Goal: Task Accomplishment & Management: Manage account settings

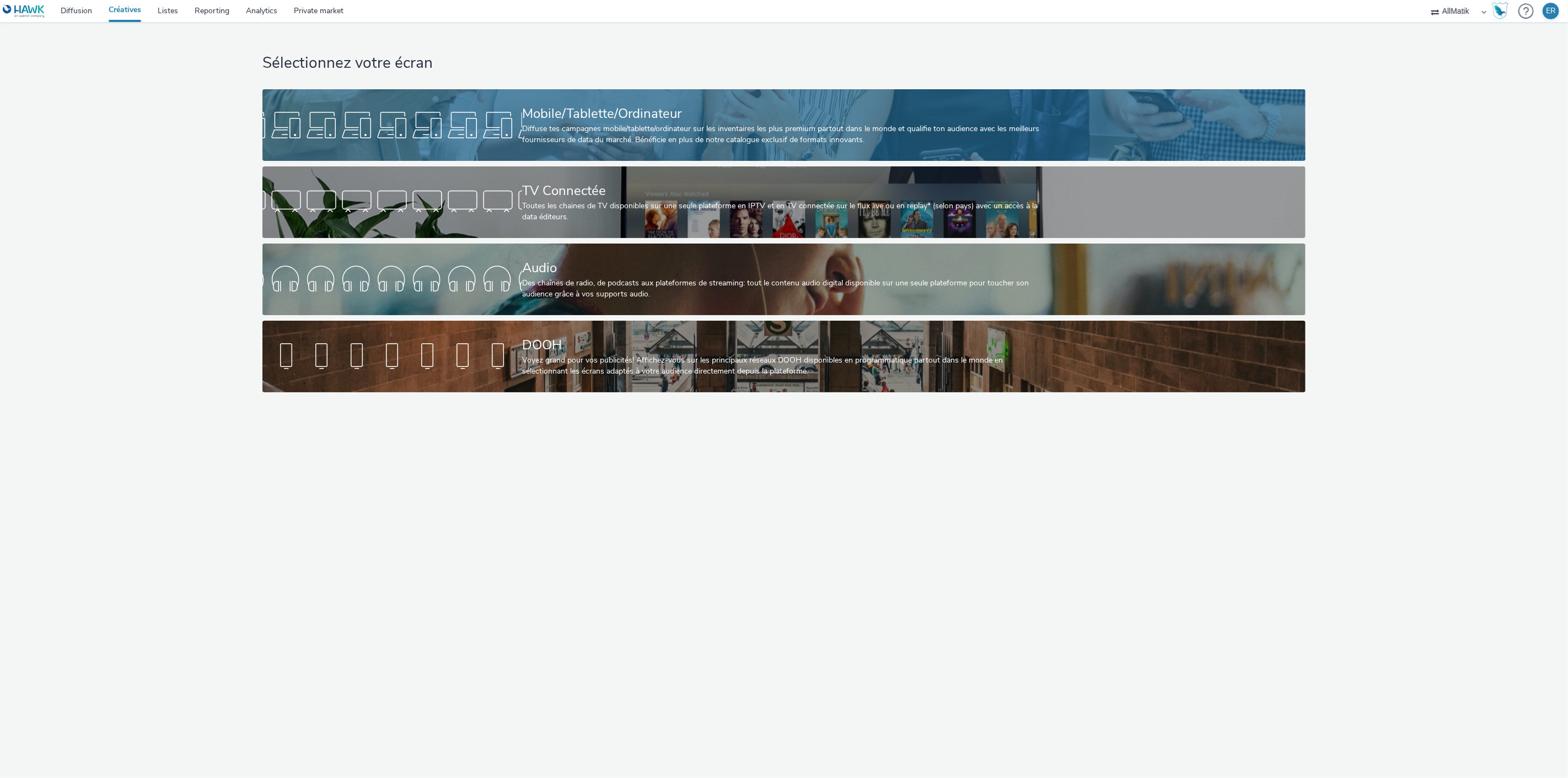
click at [615, 102] on div "Mobile/Tablette/Ordinateur Diffuse tes campagnes mobile/tablette/ordinateur sur…" at bounding box center [782, 125] width 519 height 72
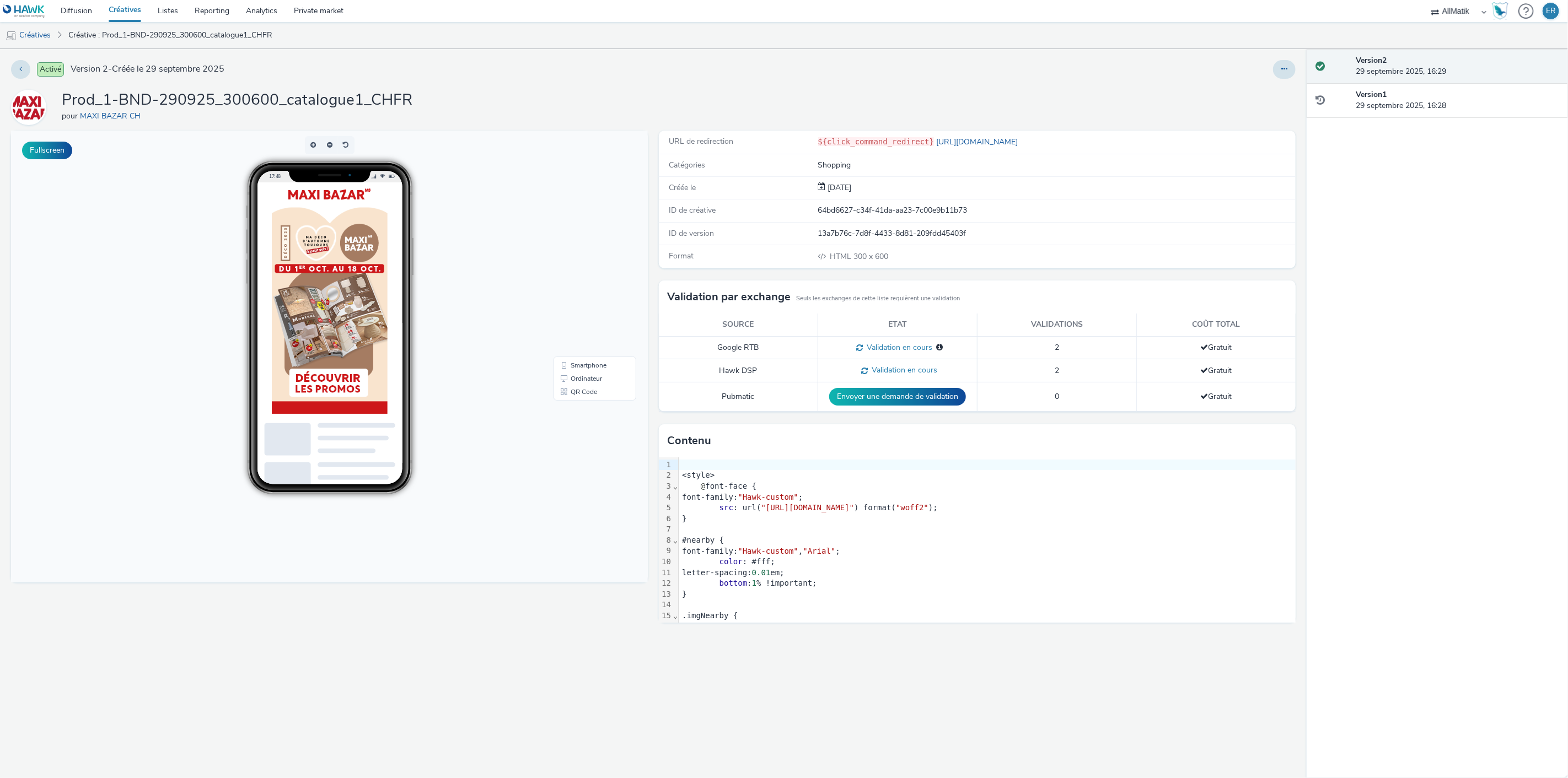
click at [827, 210] on div "64bd6627-c34f-41da-aa23-7c00e9b11b73" at bounding box center [1056, 211] width 477 height 11
copy div "64bd6627-c34f-41da-aa23-7c00e9b11b73"
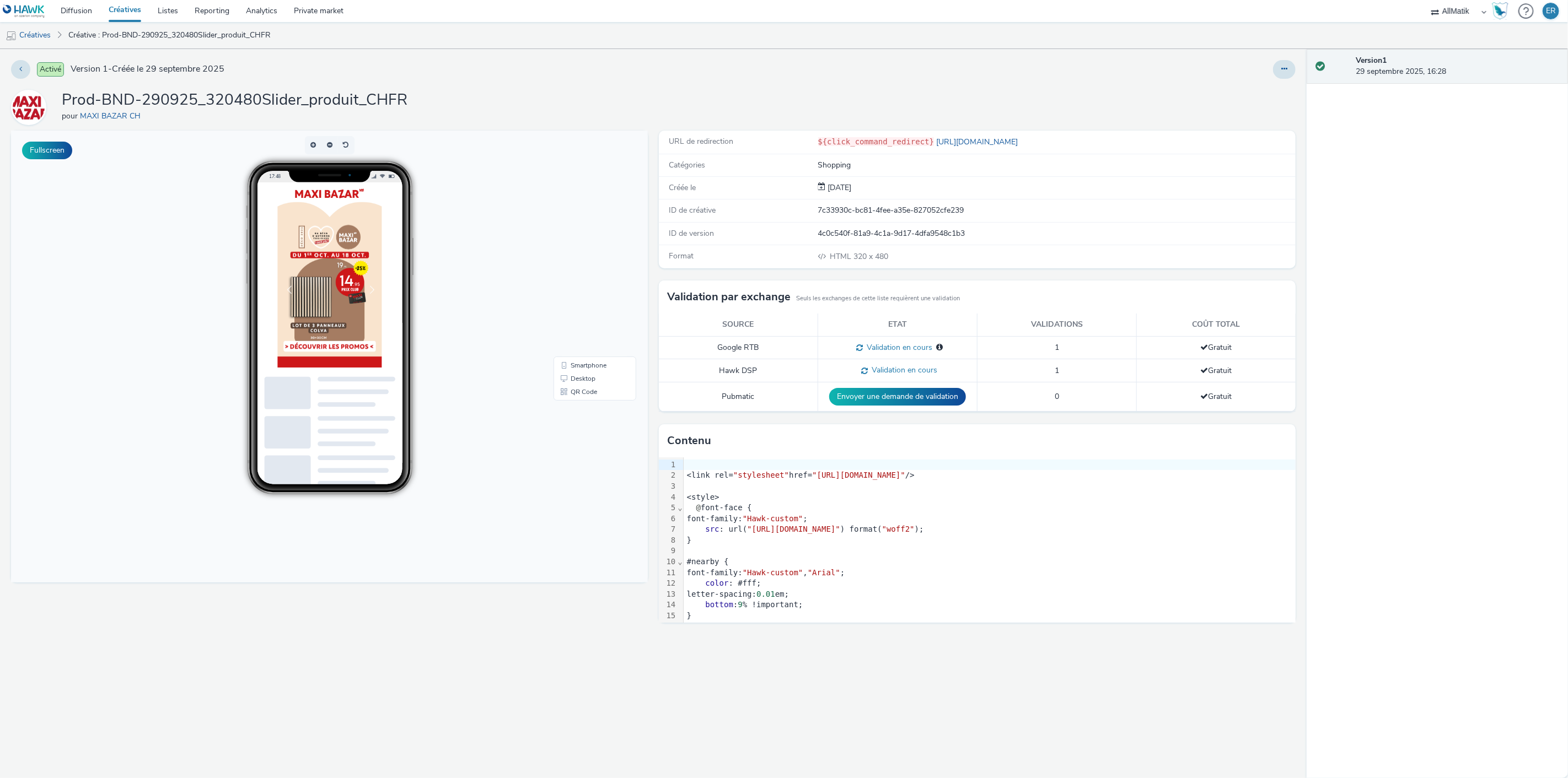
click at [827, 218] on div "ID de créative 7c33930c-bc81-4fee-a35e-827052cfe239" at bounding box center [977, 211] width 637 height 23
click at [827, 215] on div "7c33930c-bc81-4fee-a35e-827052cfe239" at bounding box center [1056, 211] width 477 height 11
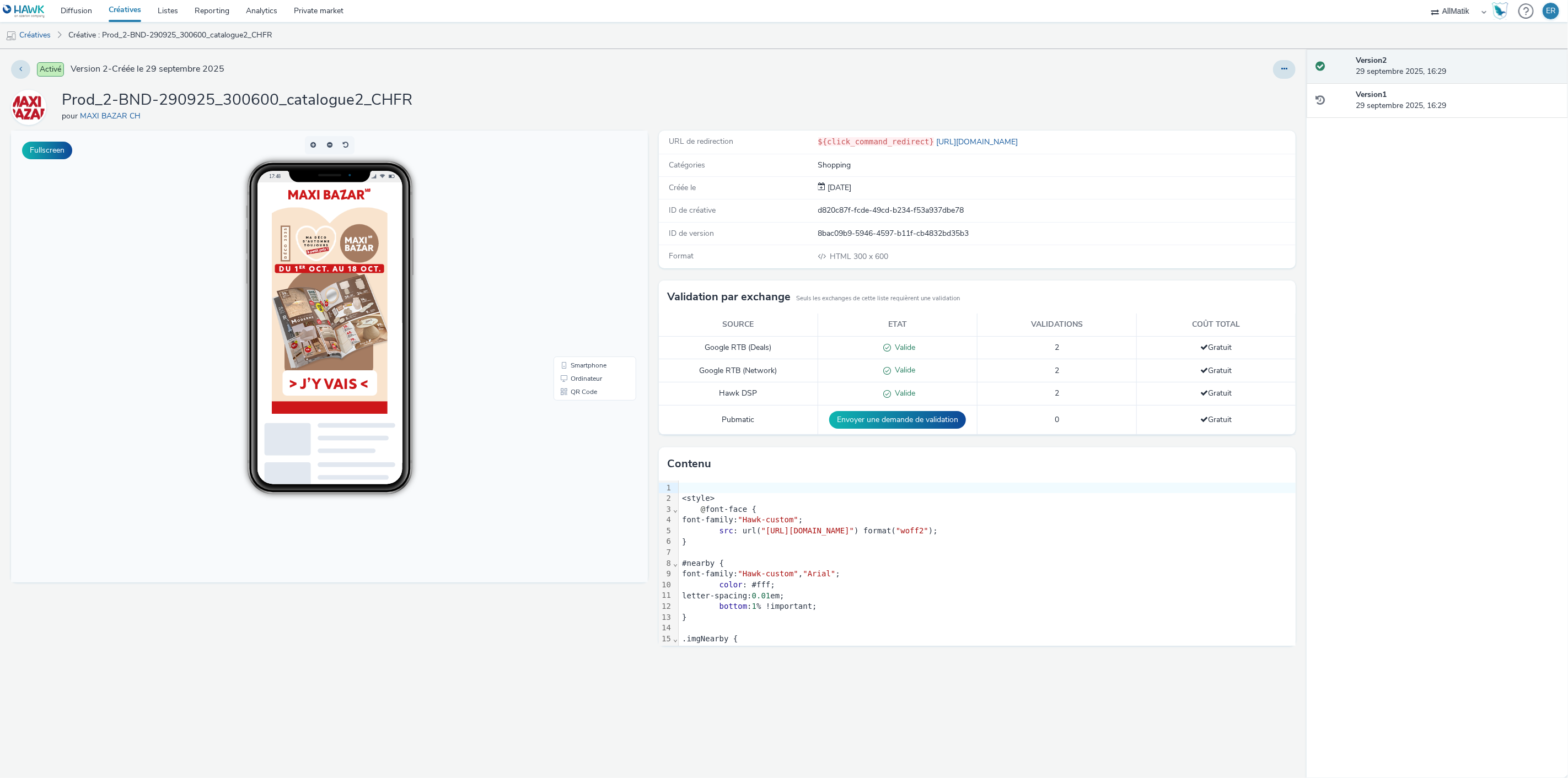
click at [863, 218] on div "ID de créative d820c87f-fcde-49cd-b234-f53a937dbe78" at bounding box center [977, 211] width 637 height 23
click at [856, 204] on div "ID de créative d820c87f-fcde-49cd-b234-f53a937dbe78" at bounding box center [977, 211] width 637 height 23
copy div "d820c87f-fcde-49cd-b234-f53a937dbe78"
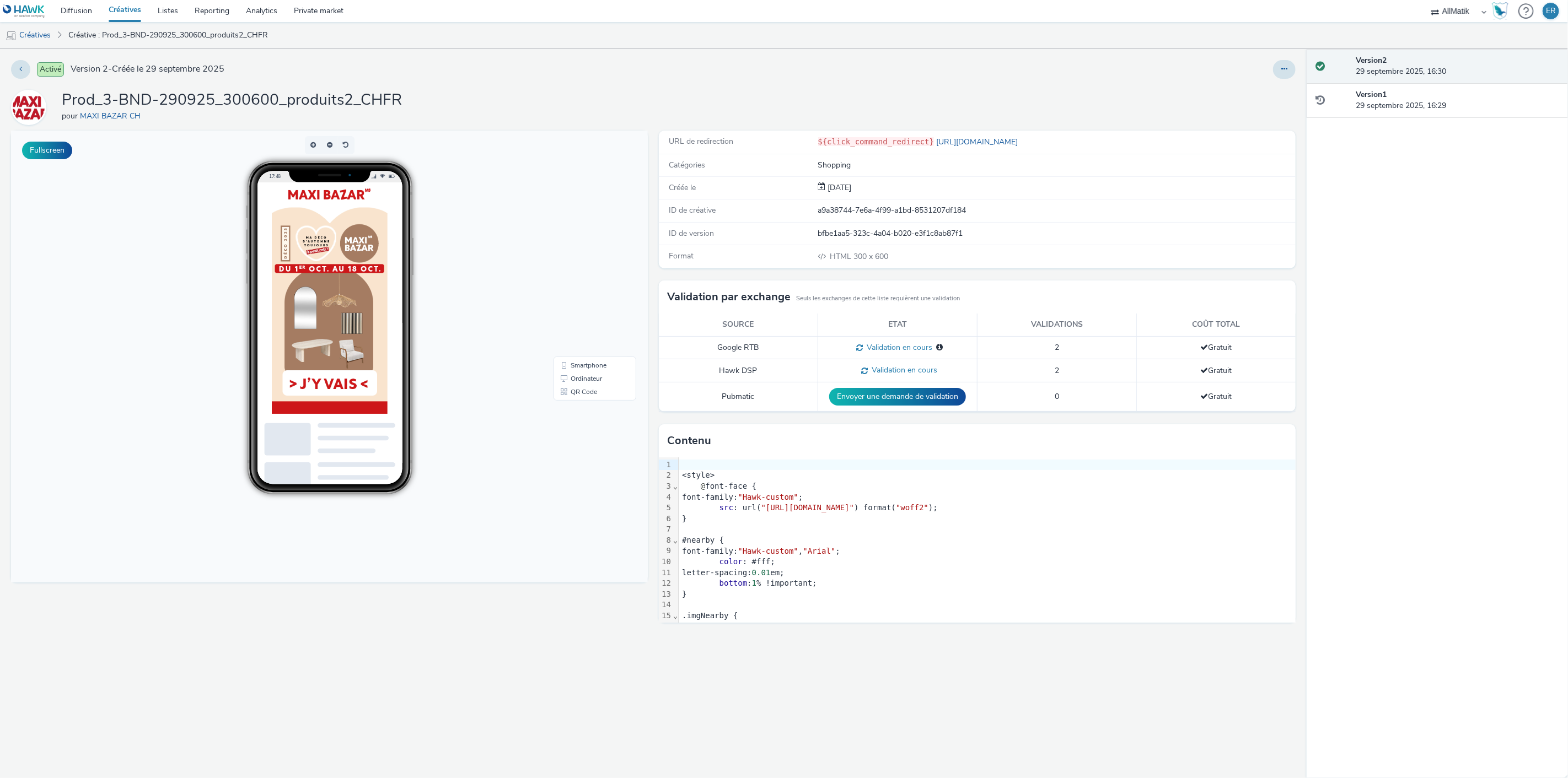
click at [829, 213] on div "a9a38744-7e6a-4f99-a1bd-8531207df184" at bounding box center [1056, 211] width 477 height 11
copy div "a9a38744-7e6a-4f99-a1bd-8531207df184"
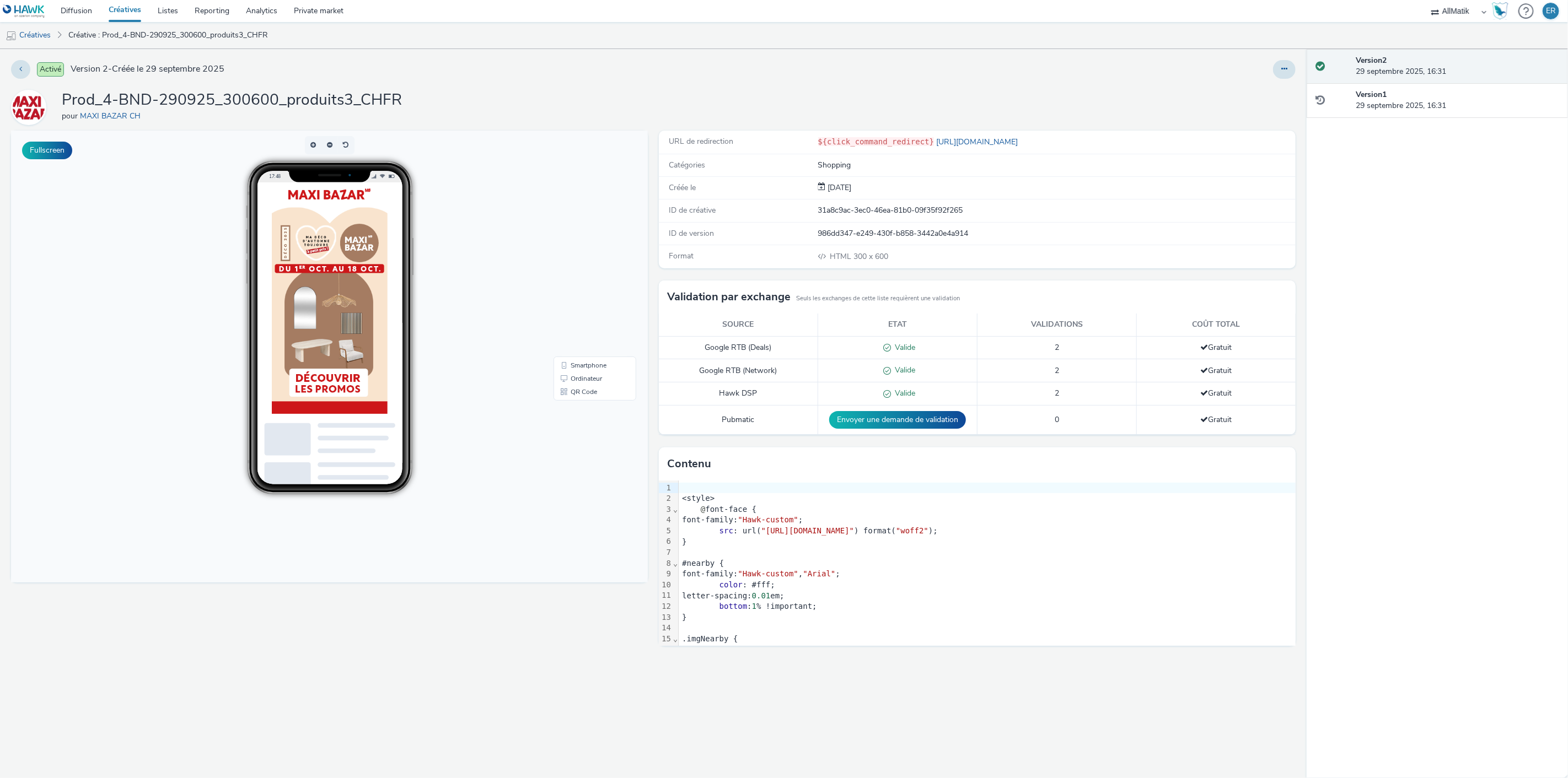
click at [854, 208] on div "31a8c9ac-3ec0-46ea-81b0-09f35f92f265" at bounding box center [1056, 211] width 477 height 11
copy div "31a8c9ac-3ec0-46ea-81b0-09f35f92f265"
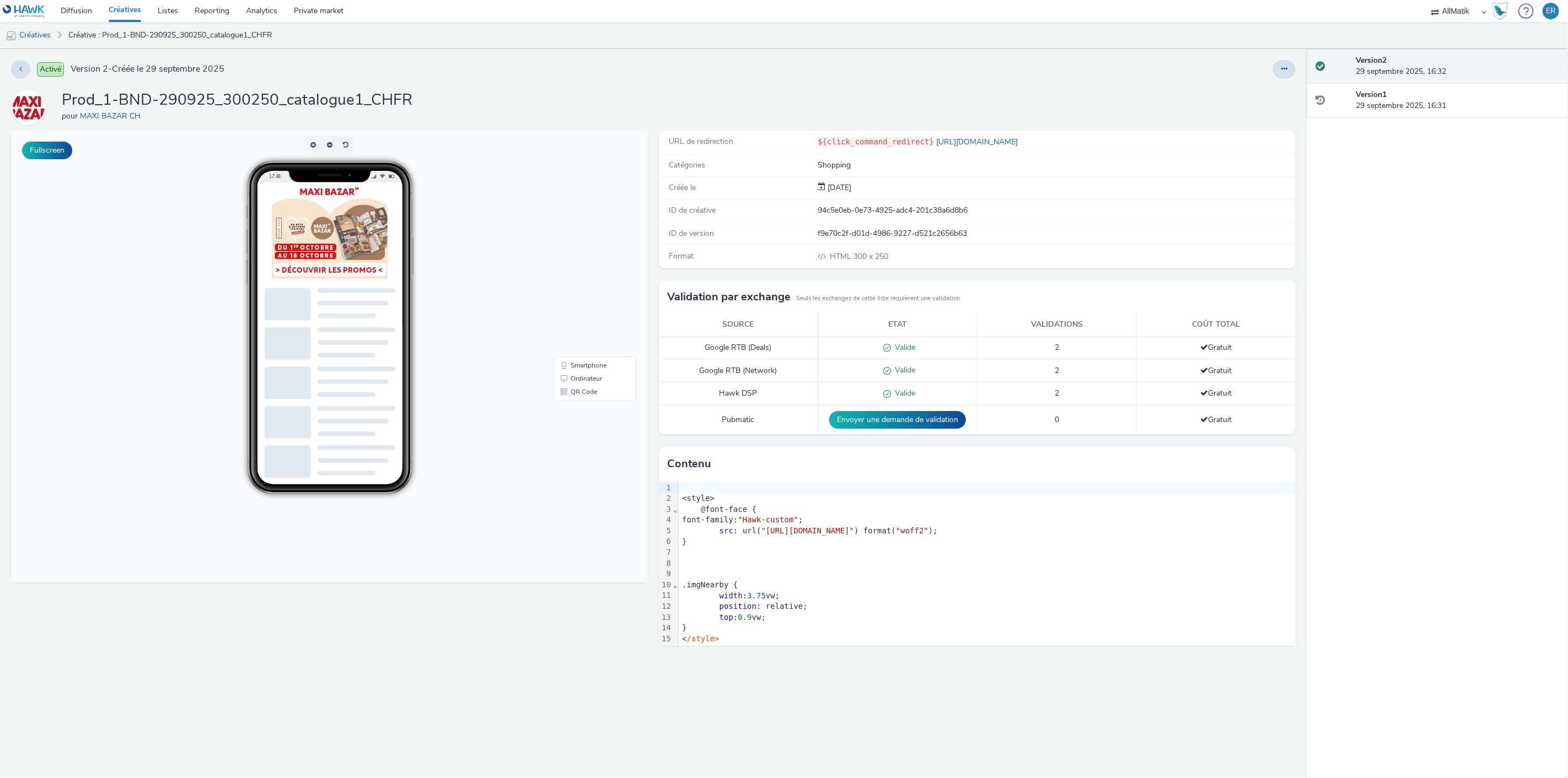
click at [913, 211] on div "94c5e0eb-0e73-4925-adc4-201c38a6d8b6" at bounding box center [1056, 211] width 477 height 11
copy div "94c5e0eb-0e73-4925-adc4-201c38a6d8b6"
click at [863, 211] on div "41417441-24b3-4784-b2ad-cbe69005842b" at bounding box center [1056, 211] width 477 height 11
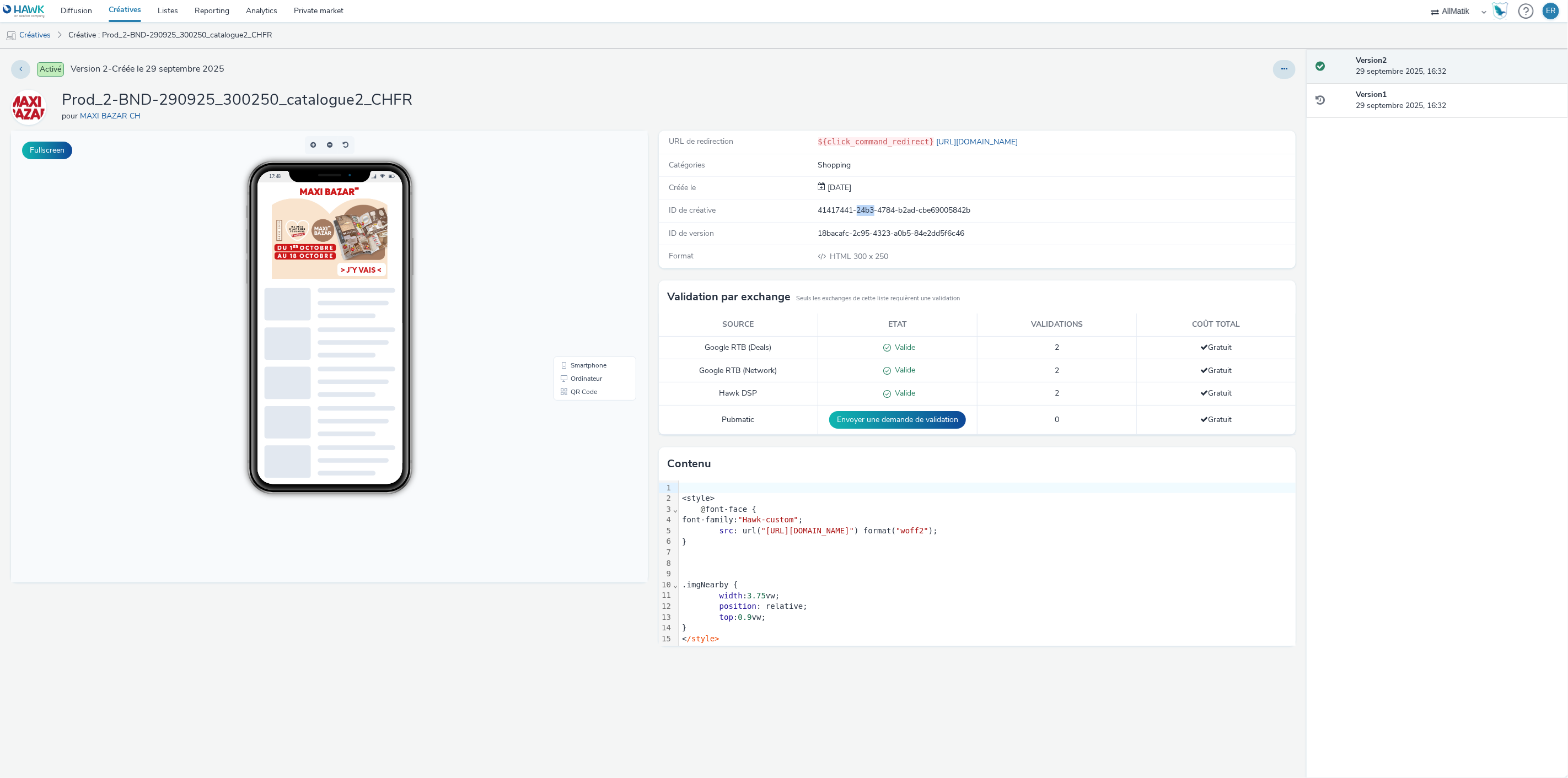
click at [863, 211] on div "41417441-24b3-4784-b2ad-cbe69005842b" at bounding box center [1056, 211] width 477 height 11
copy div "41417441-24b3-4784-b2ad-cbe69005842b"
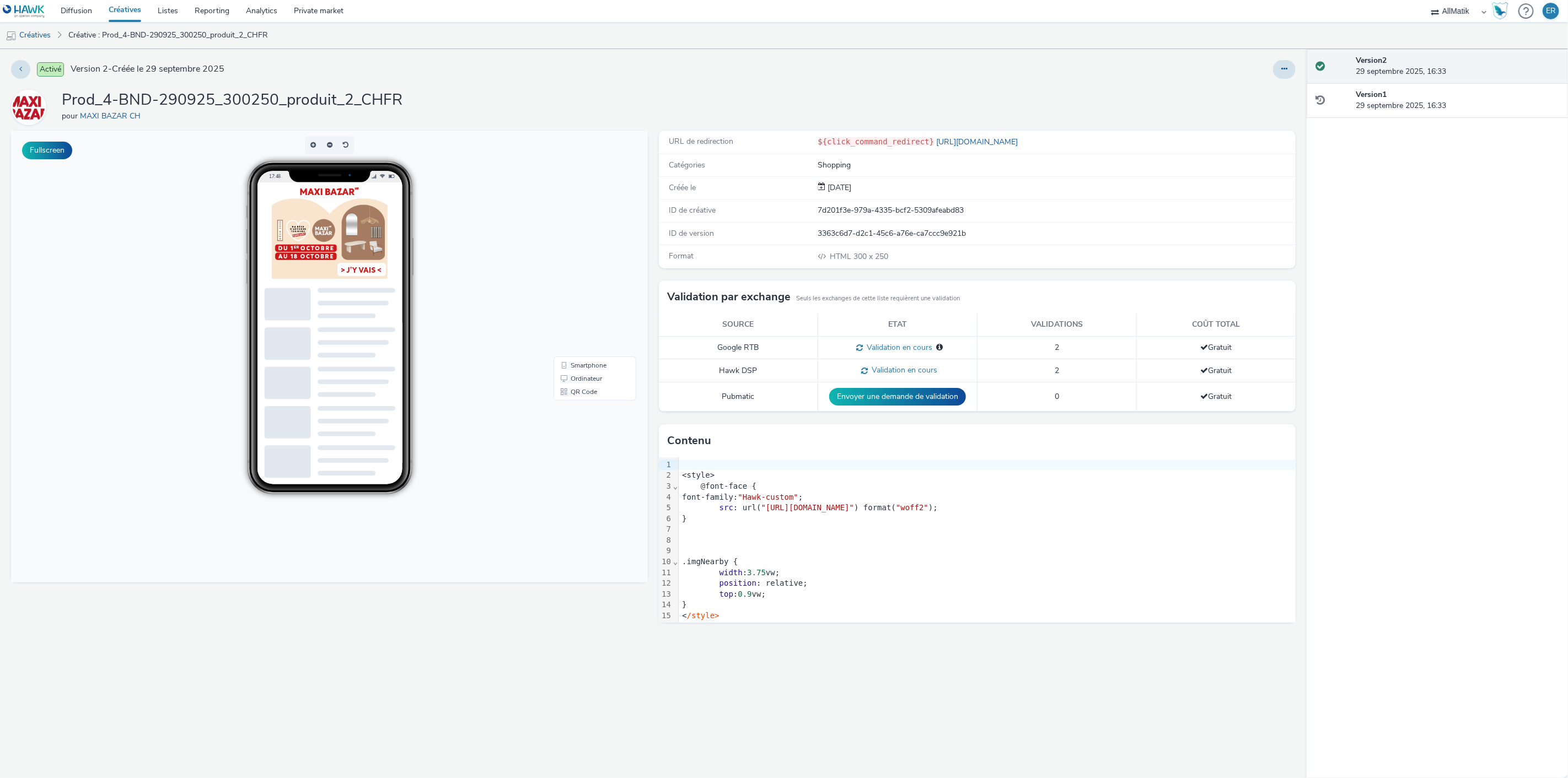
click at [850, 212] on div "7d201f3e-979a-4335-bcf2-5309afeabd83" at bounding box center [1056, 211] width 477 height 11
copy div "7d201f3e-979a-4335-bcf2-5309afeabd83"
click at [19, 70] on icon at bounding box center [21, 68] width 3 height 8
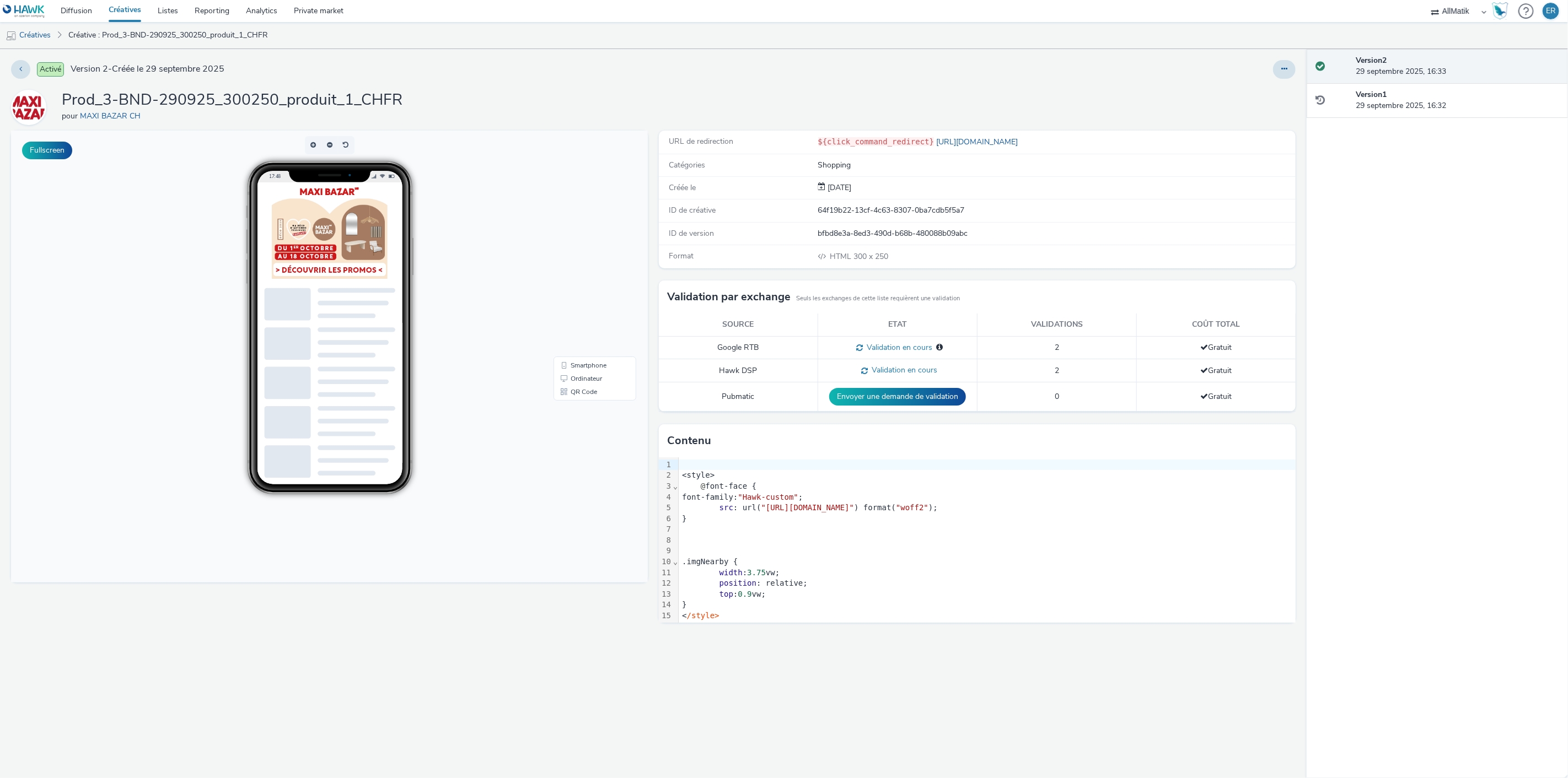
click at [897, 212] on div "64f19b22-13cf-4c63-8307-0ba7cdb5f5a7" at bounding box center [1056, 211] width 477 height 11
copy div "64f19b22-13cf-4c63-8307-0ba7cdb5f5a7"
click at [915, 210] on div "64f19b22-13cf-4c63-8307-0ba7cdb5f5a7" at bounding box center [1056, 211] width 477 height 11
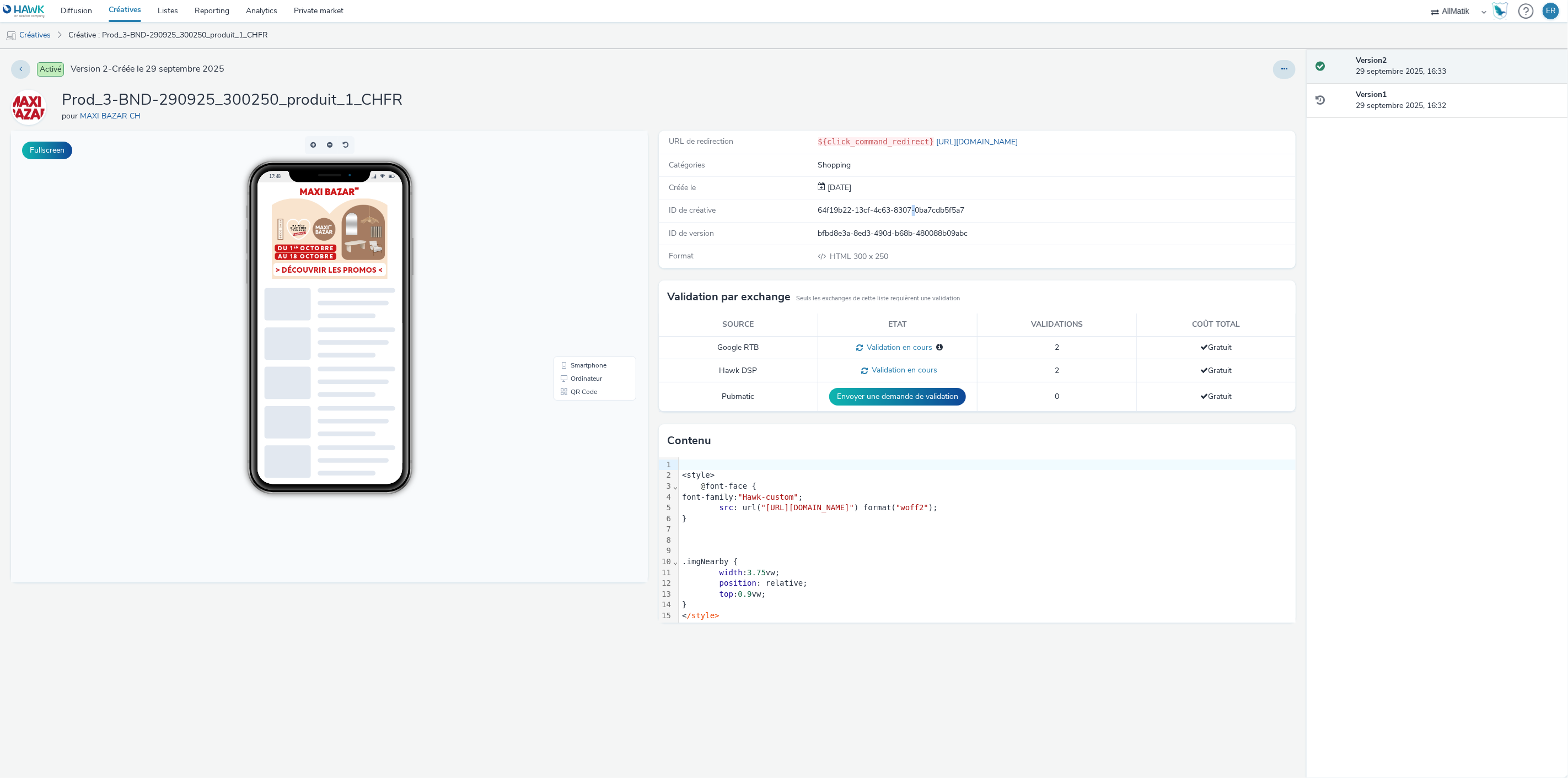
click at [915, 210] on div "64f19b22-13cf-4c63-8307-0ba7cdb5f5a7" at bounding box center [1056, 211] width 477 height 11
drag, startPoint x: 1053, startPoint y: 471, endPoint x: 895, endPoint y: 274, distance: 252.5
click at [1053, 471] on div "<style>" at bounding box center [986, 476] width 617 height 11
click at [901, 211] on div "64f19b22-13cf-4c63-8307-0ba7cdb5f5a7" at bounding box center [1056, 211] width 477 height 11
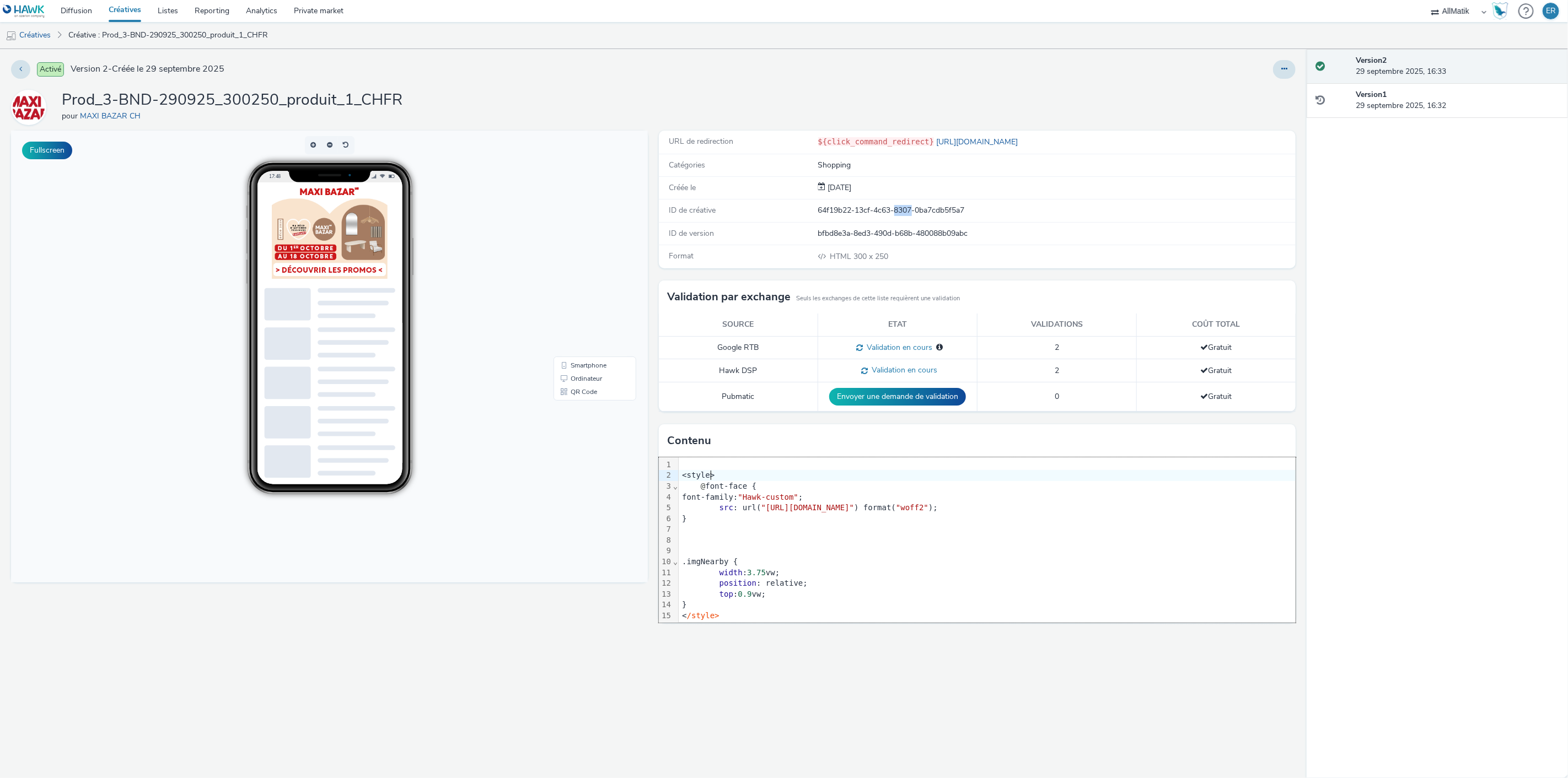
click at [901, 211] on div "64f19b22-13cf-4c63-8307-0ba7cdb5f5a7" at bounding box center [1056, 211] width 477 height 11
copy div "64f19b22-13cf-4c63-8307-0ba7cdb5f5a7"
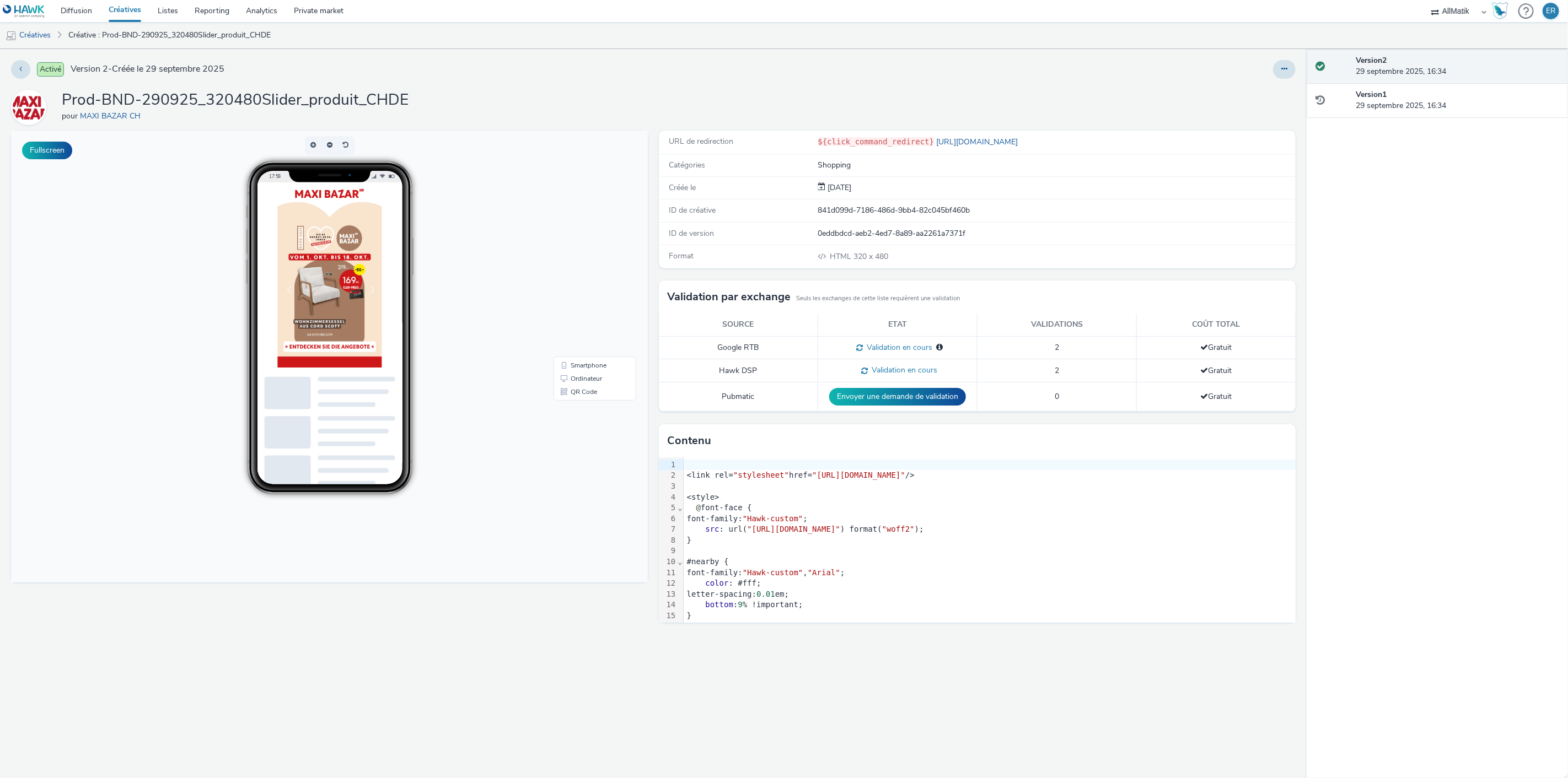
click at [855, 213] on div "841d099d-7186-486d-9bb4-82c045bf460b" at bounding box center [1056, 211] width 477 height 11
copy div "841d099d-7186-486d-9bb4-82c045bf460b"
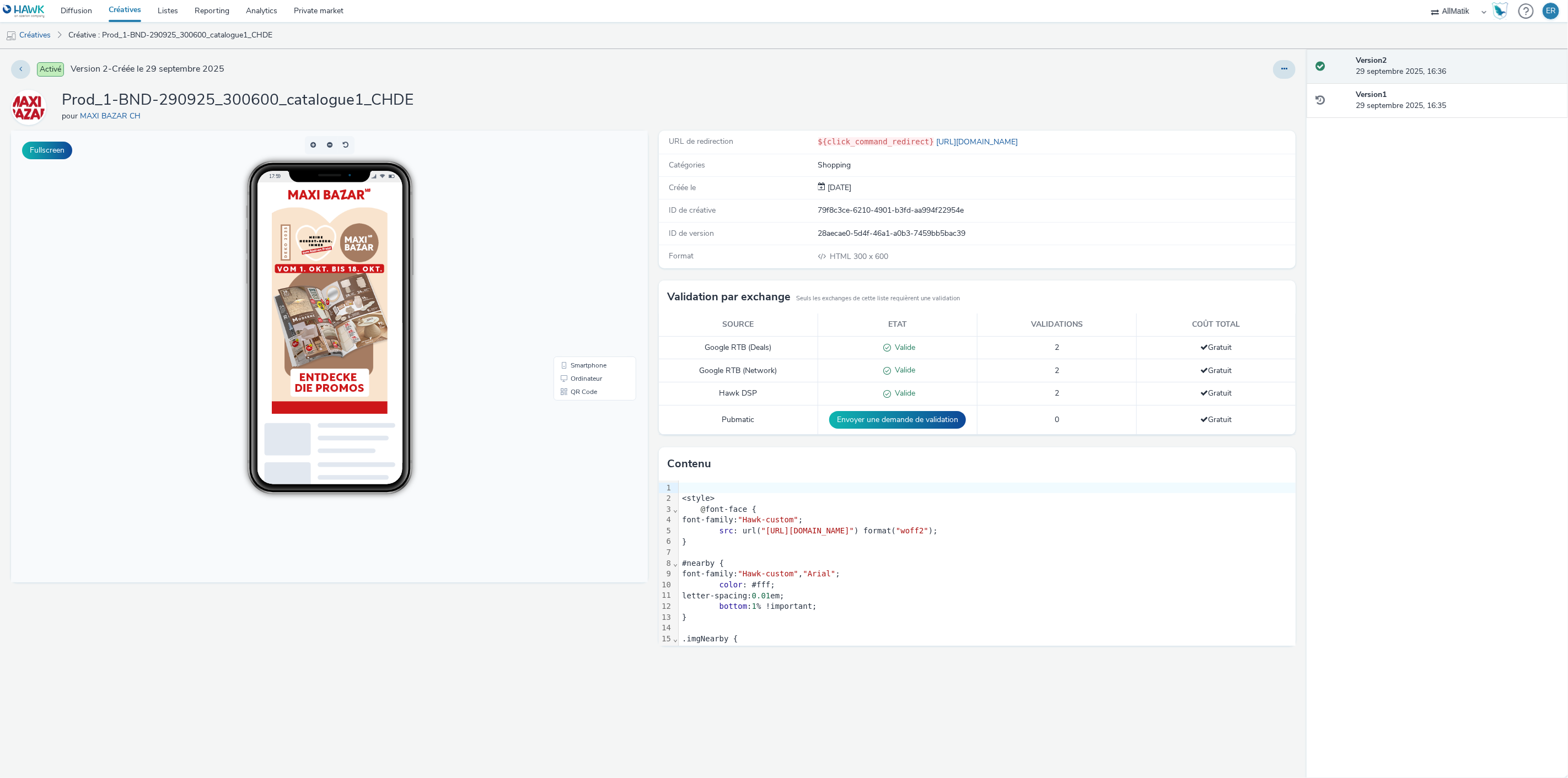
click at [836, 213] on div "79f8c3ce-6210-4901-b3fd-aa994f22954e" at bounding box center [1056, 211] width 477 height 11
copy div "79f8c3ce-6210-4901-b3fd-aa994f22954e"
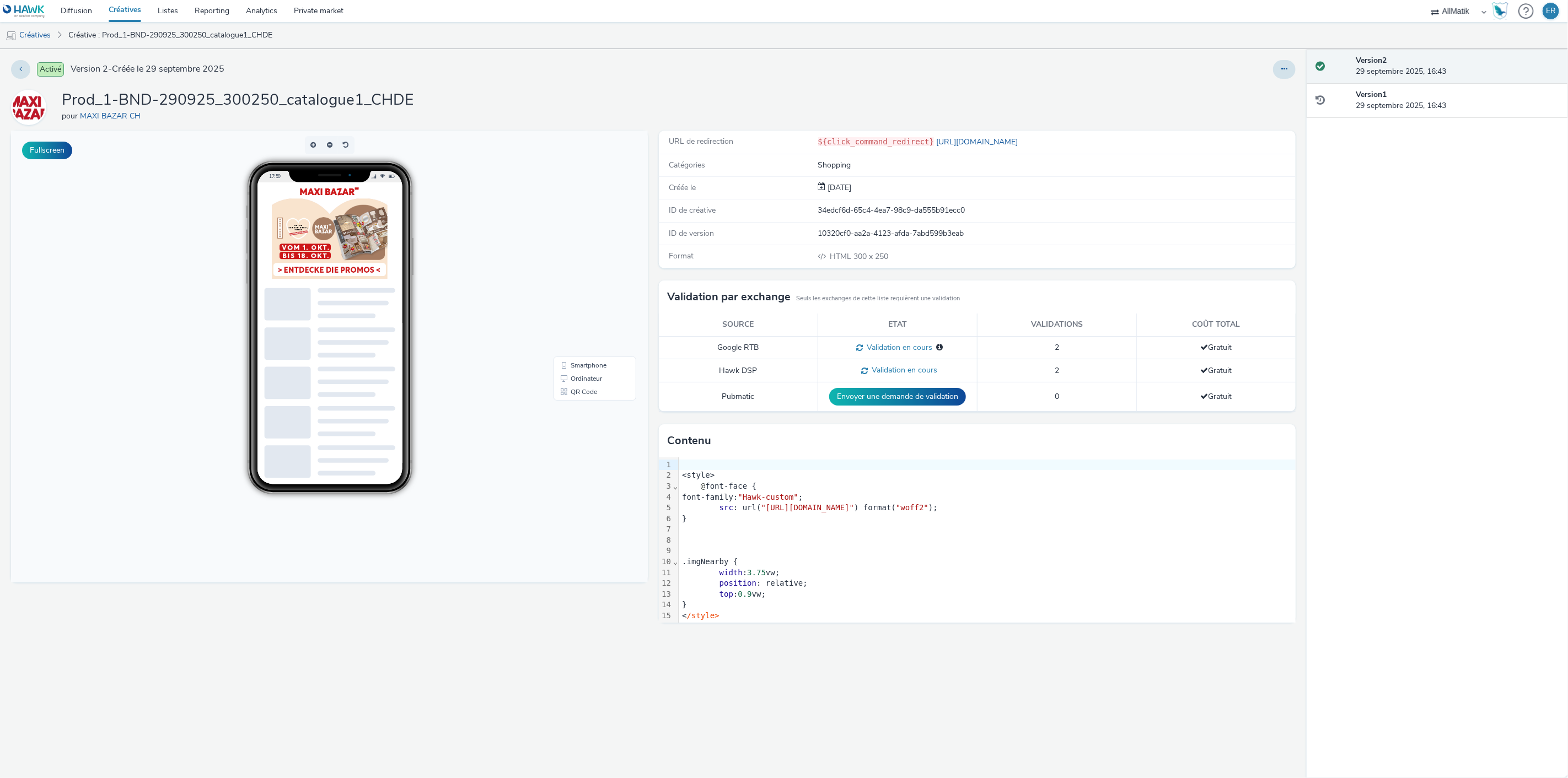
click at [868, 209] on div "34edcf6d-65c4-4ea7-98c9-da555b91ecc0" at bounding box center [1056, 211] width 477 height 11
copy div "34edcf6d-65c4-4ea7-98c9-da555b91ecc0"
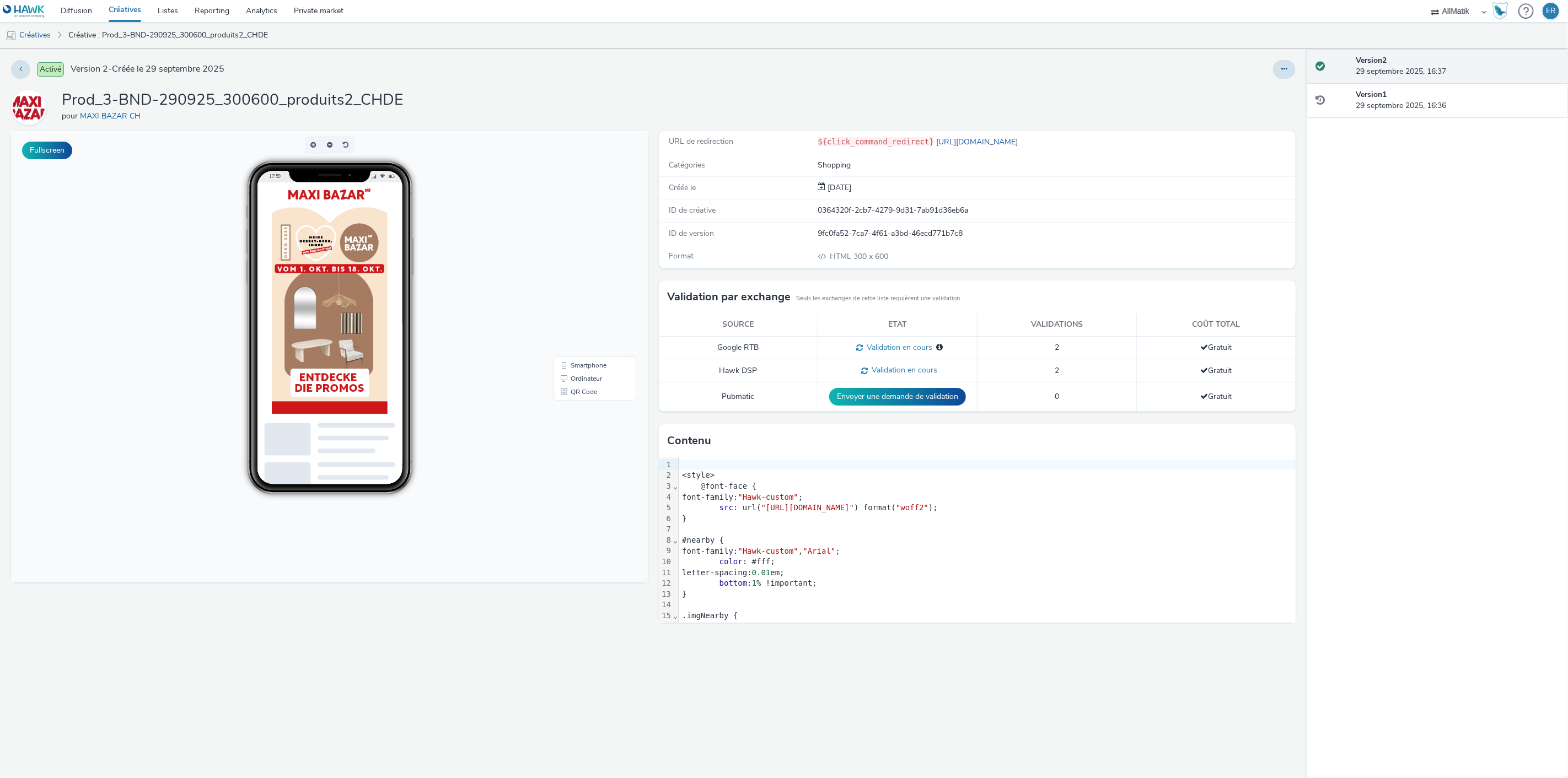
click at [845, 206] on div "0364320f-2cb7-4279-9d31-7ab91d36eb6a" at bounding box center [1056, 211] width 477 height 11
copy div "0364320f-2cb7-4279-9d31-7ab91d36eb6a"
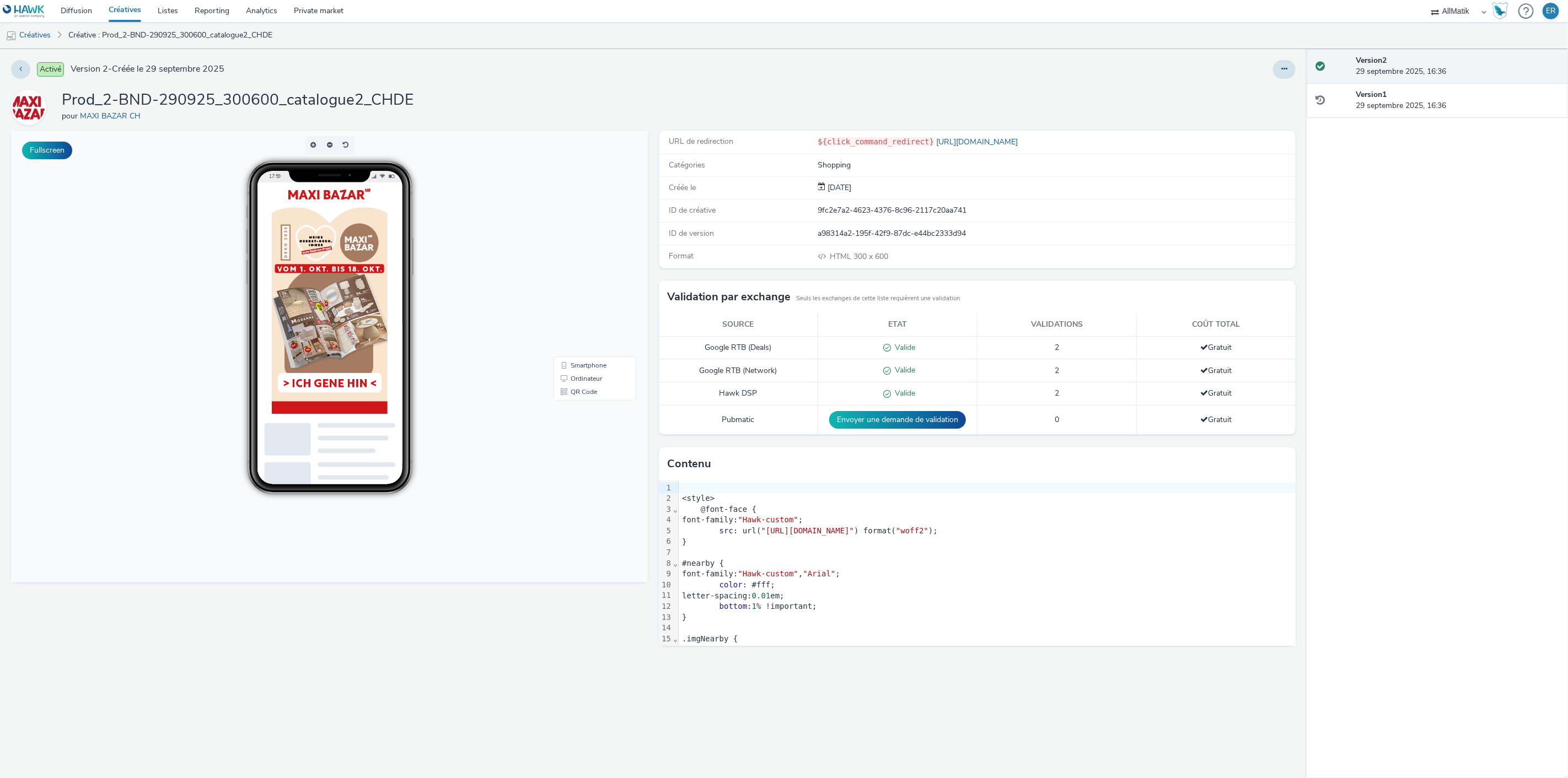
click at [904, 215] on div "9fc2e7a2-4623-4376-8c96-2117c20aa741" at bounding box center [1056, 211] width 477 height 11
copy div "9fc2e7a2-4623-4376-8c96-2117c20aa741"
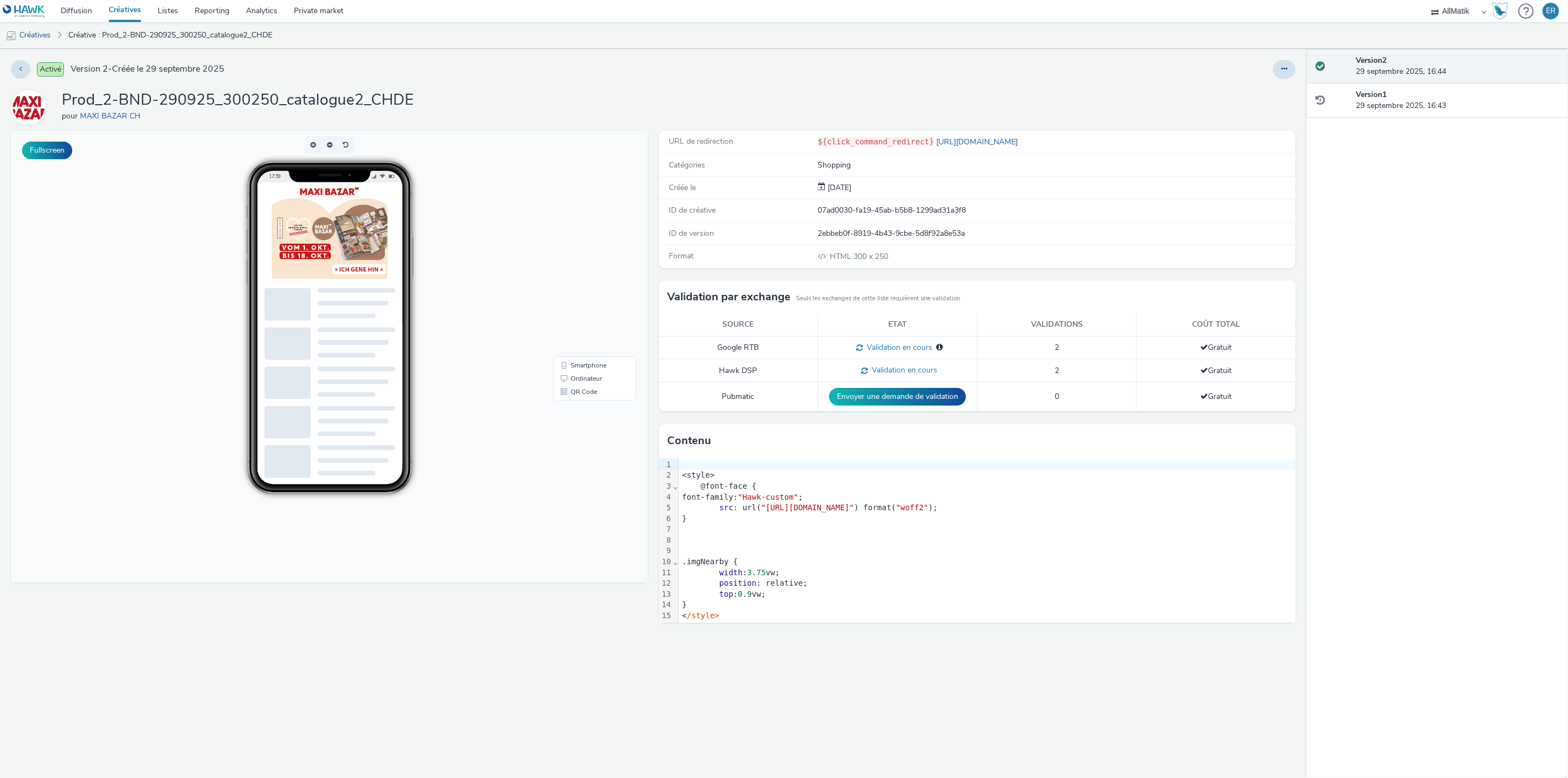
click at [866, 215] on div "07ad0030-fa19-45ab-b5b8-1299ad31a3f8" at bounding box center [1056, 211] width 477 height 11
copy div "07ad0030-fa19-45ab-b5b8-1299ad31a3f8"
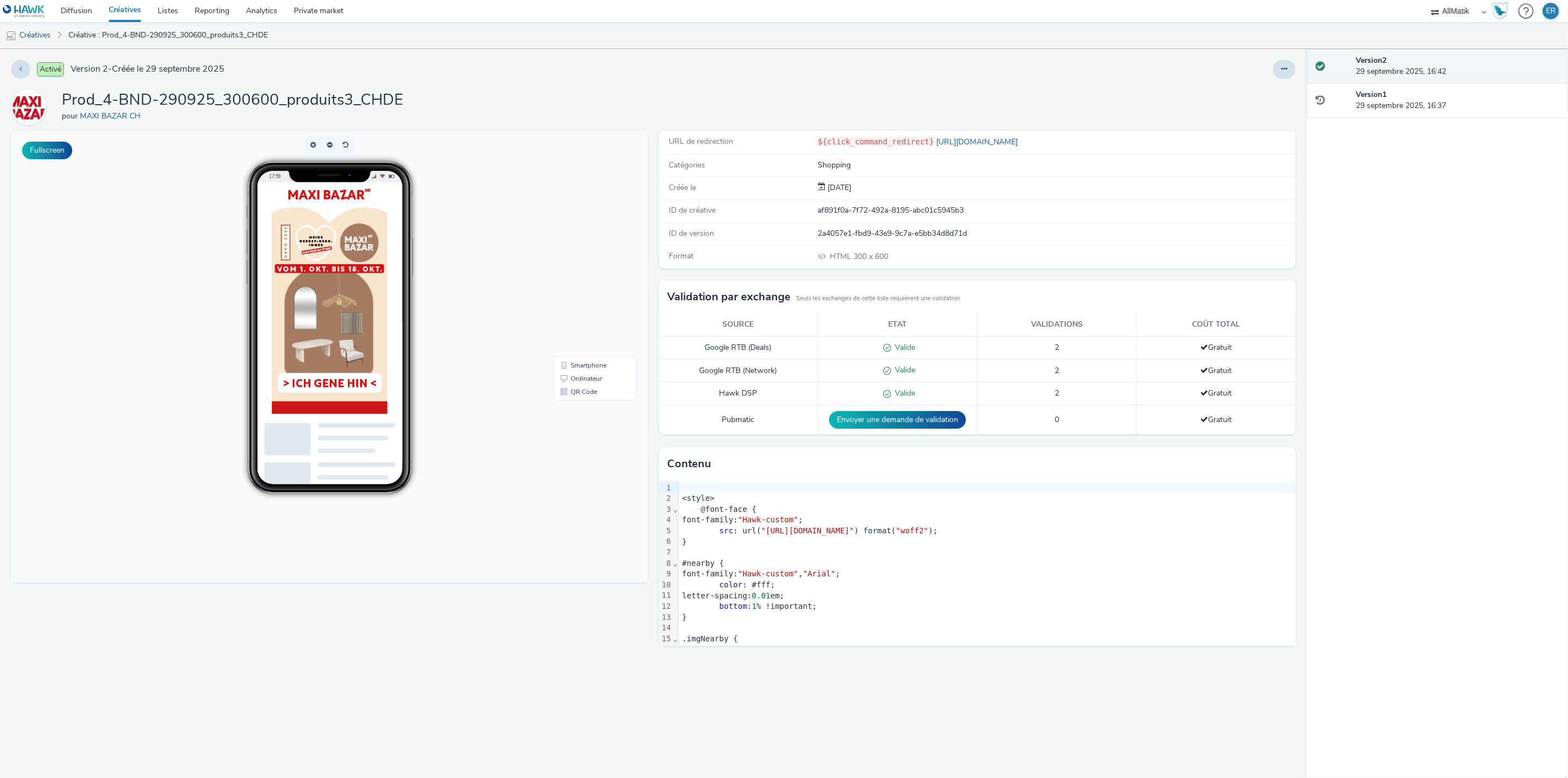
click at [828, 213] on div "af891f0a-7f72-492a-8195-abc01c5945b3" at bounding box center [1056, 211] width 477 height 11
copy div "af891f0a-7f72-492a-8195-abc01c5945b3"
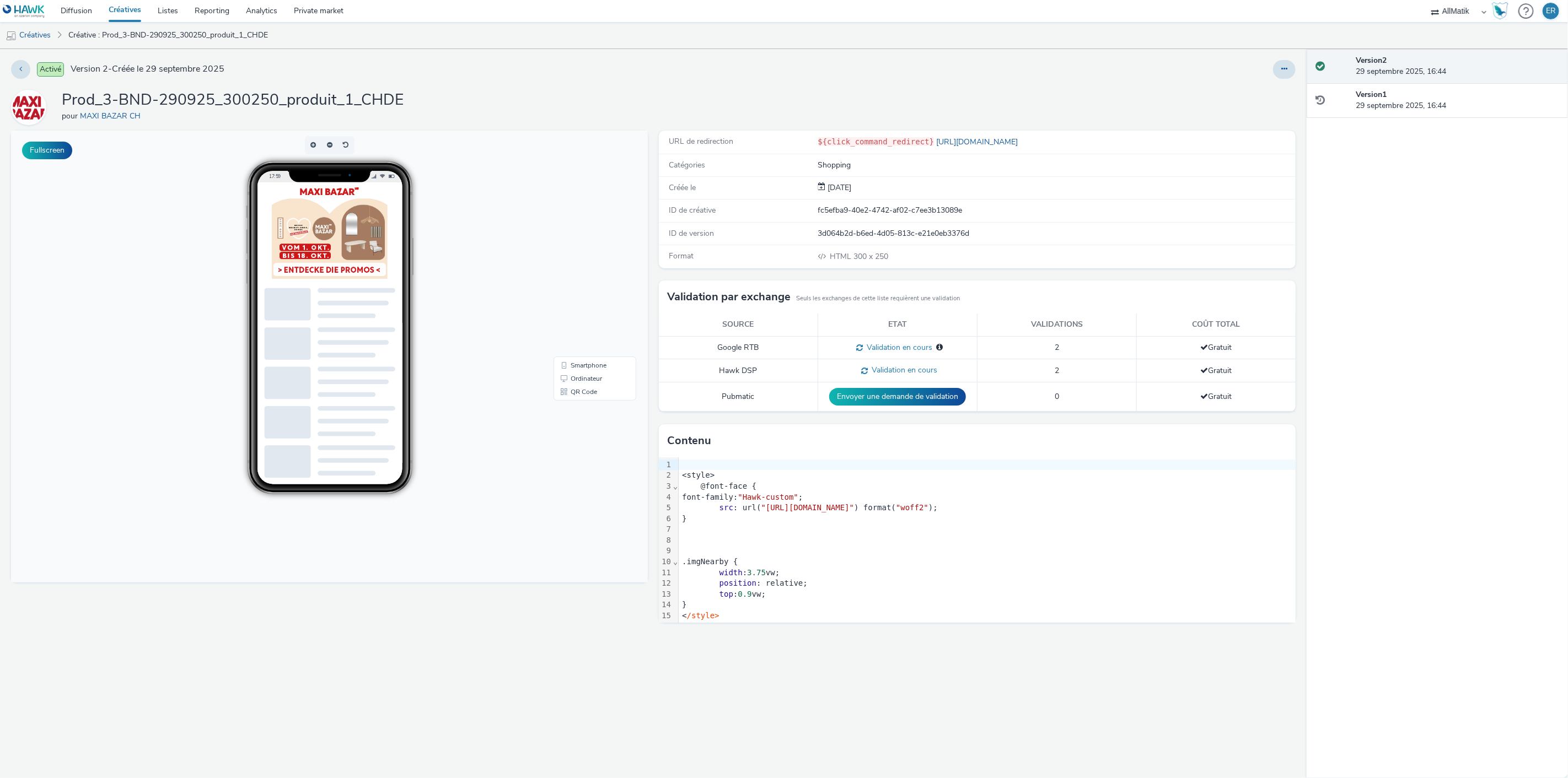
click at [868, 215] on div "fc5efba9-40e2-4742-af02-c7ee3b13089e" at bounding box center [1056, 211] width 477 height 11
copy div "fc5efba9-40e2-4742-af02-c7ee3b13089e"
click at [850, 217] on div "ID de créative b0db865d-3057-42da-ad43-92c1071f11e4" at bounding box center [977, 211] width 637 height 23
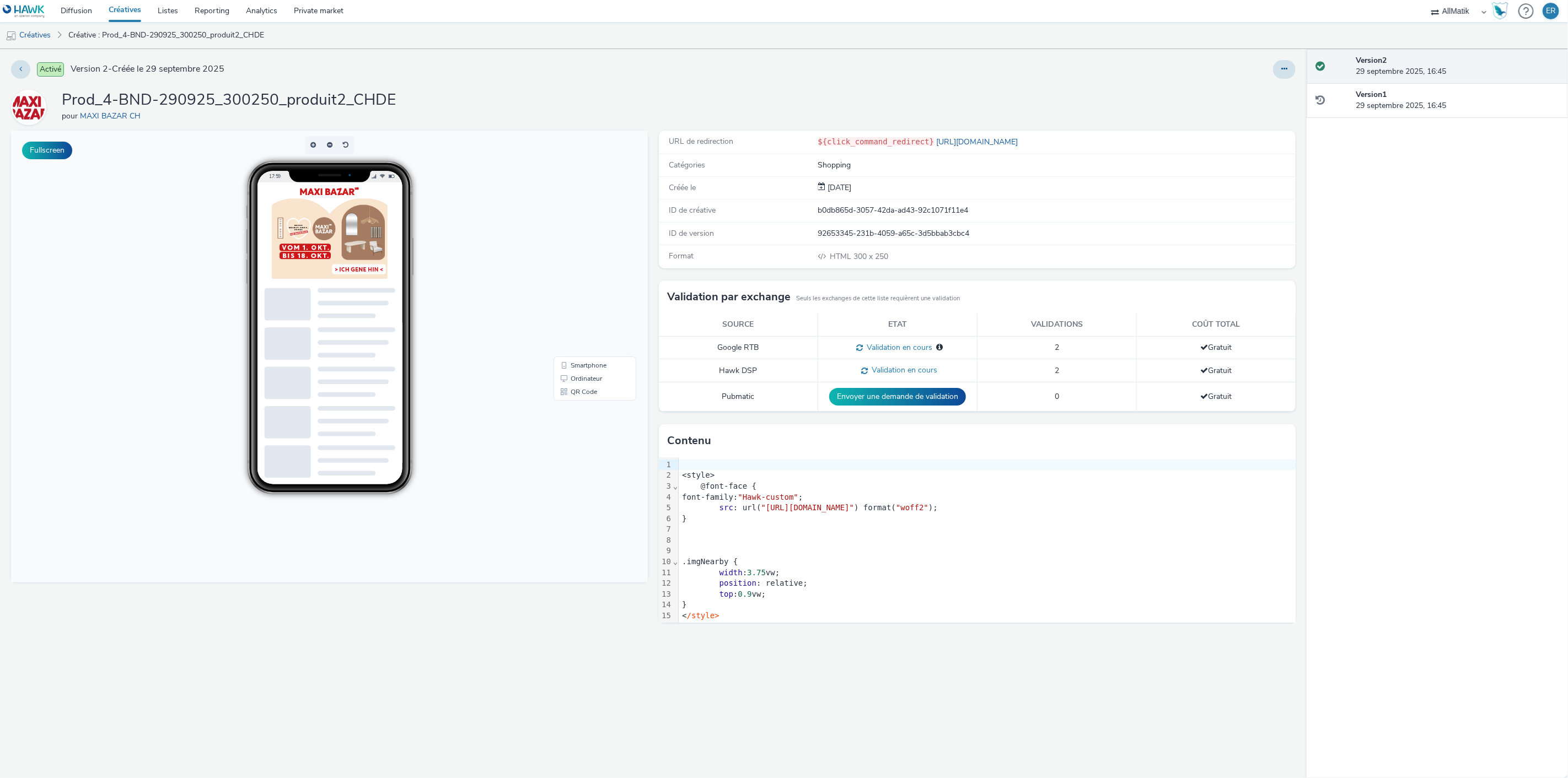
click at [845, 208] on div "b0db865d-3057-42da-ad43-92c1071f11e4" at bounding box center [1056, 211] width 477 height 11
copy div "b0db865d-3057-42da-ad43-92c1071f11e4"
click at [87, 14] on link "Diffusion" at bounding box center [76, 11] width 48 height 22
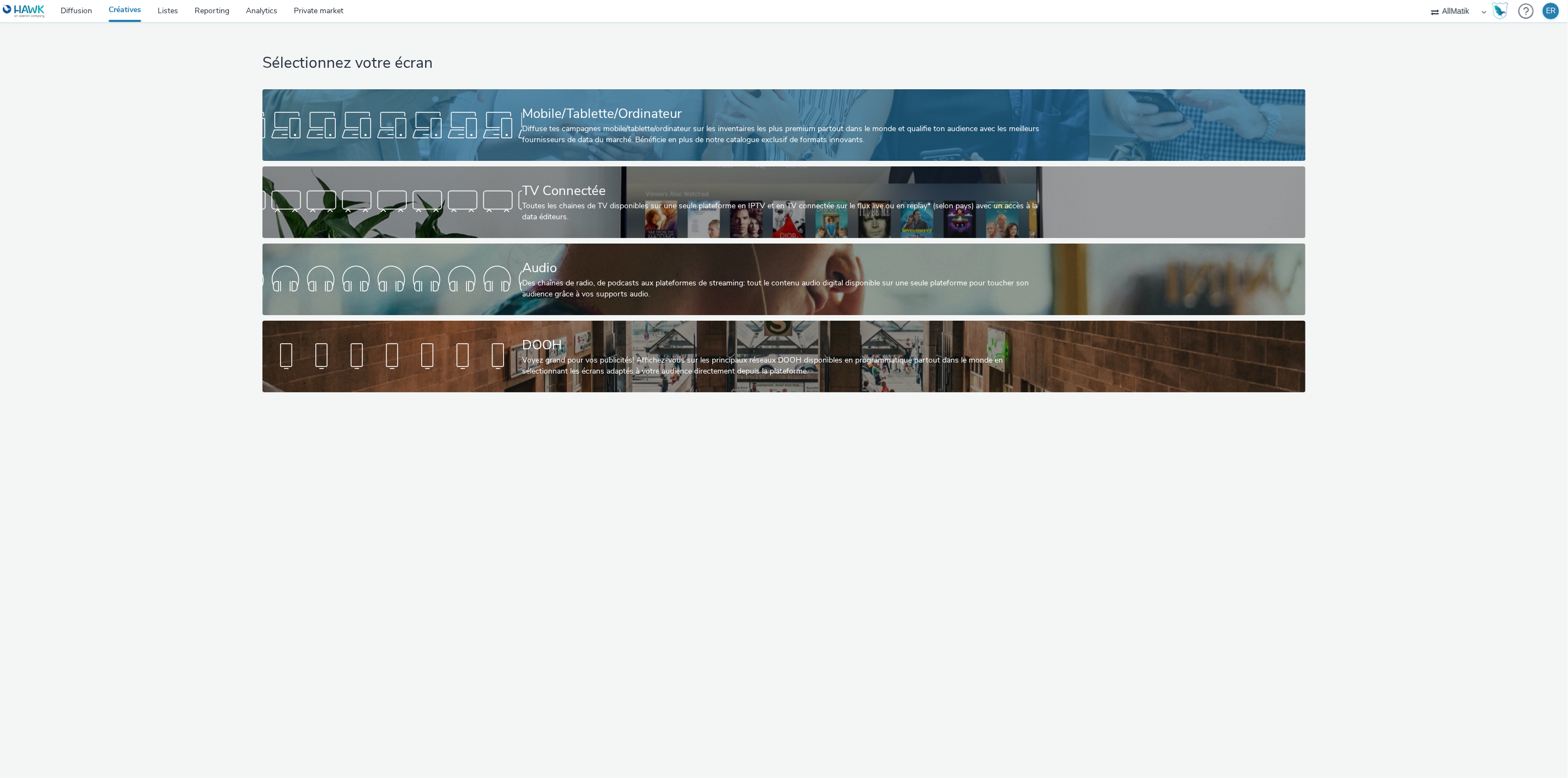
click at [562, 89] on div "Mobile/Tablette/Ordinateur Diffuse tes campagnes mobile/tablette/ordinateur sur…" at bounding box center [782, 125] width 519 height 72
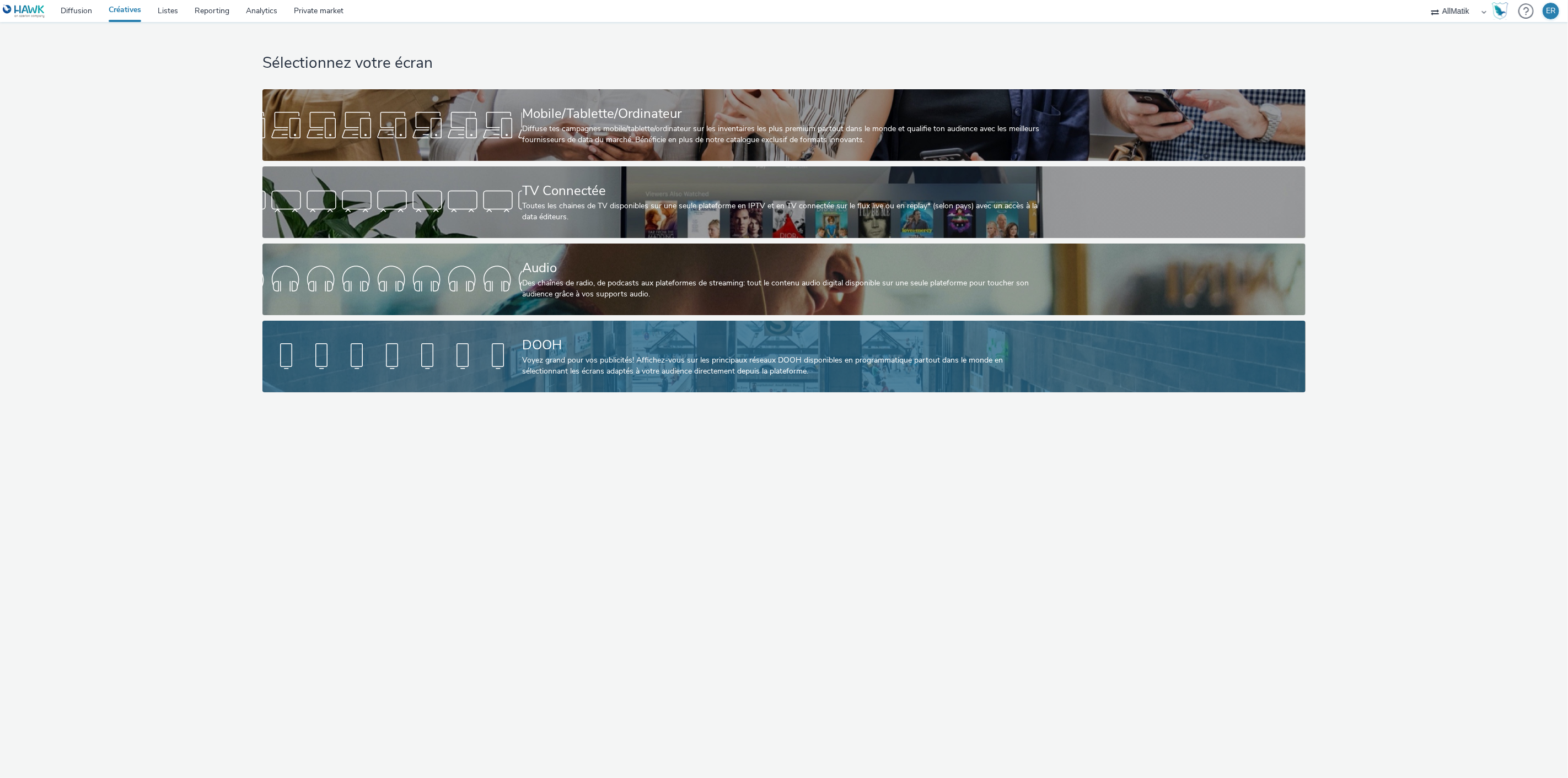
click at [576, 355] on div "Voyez grand pour vos publicités! Affichez-vous sur les principaux réseaux DOOH …" at bounding box center [782, 366] width 519 height 23
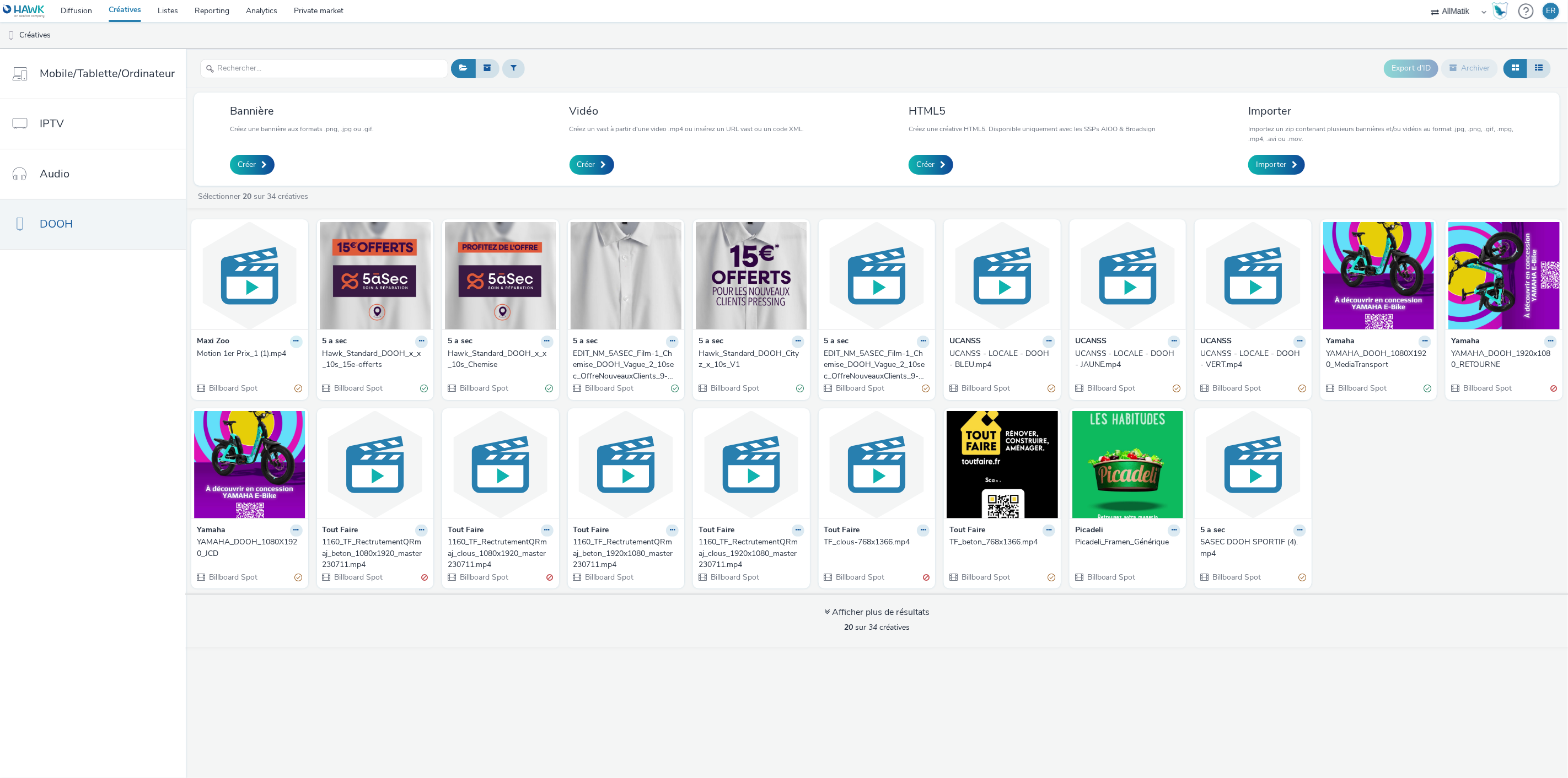
click at [295, 342] on icon at bounding box center [296, 341] width 5 height 7
click at [283, 355] on link "Modifier" at bounding box center [261, 361] width 83 height 22
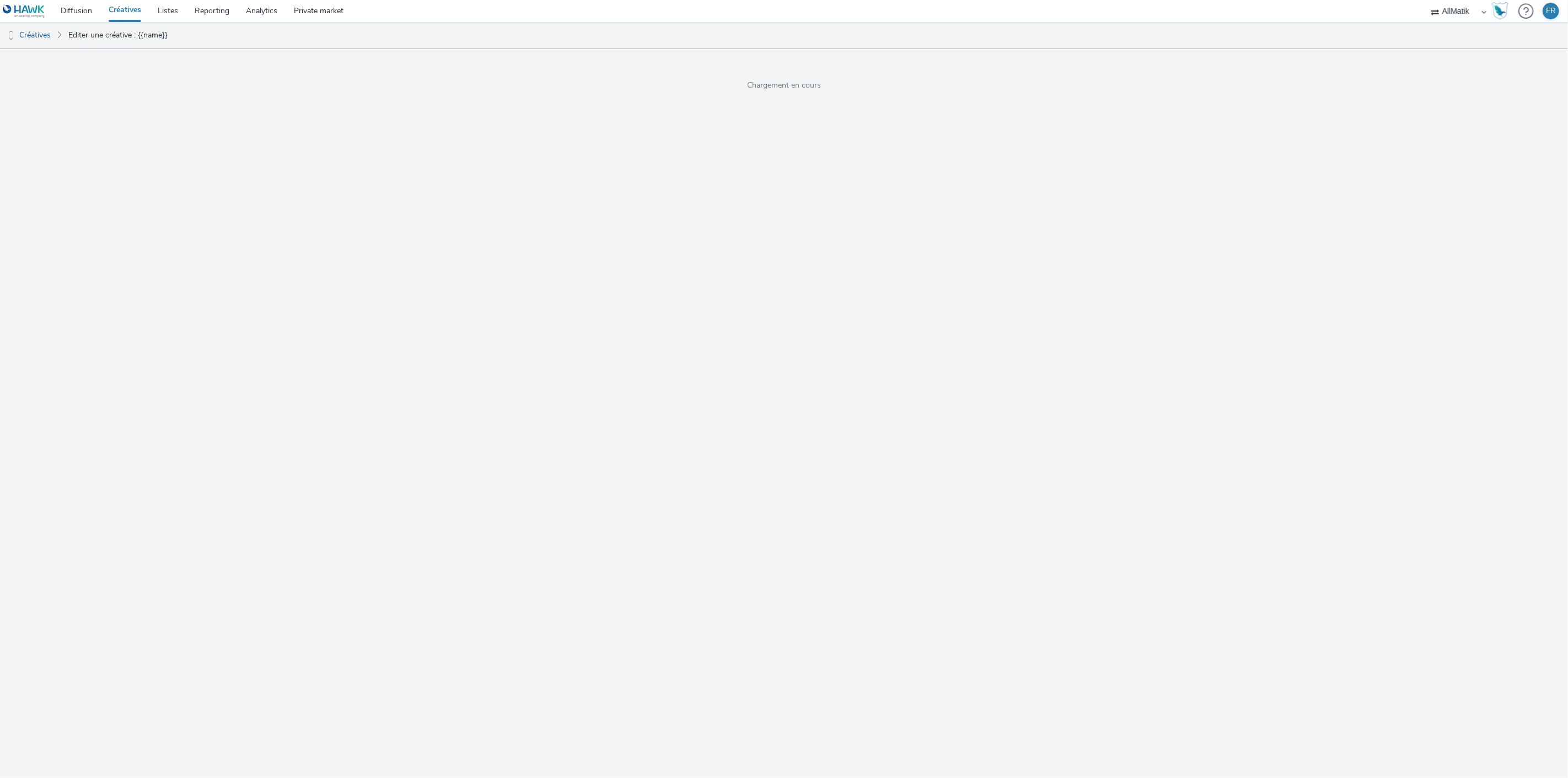
click at [283, 356] on div "Chargement en cours" at bounding box center [784, 441] width 1568 height 729
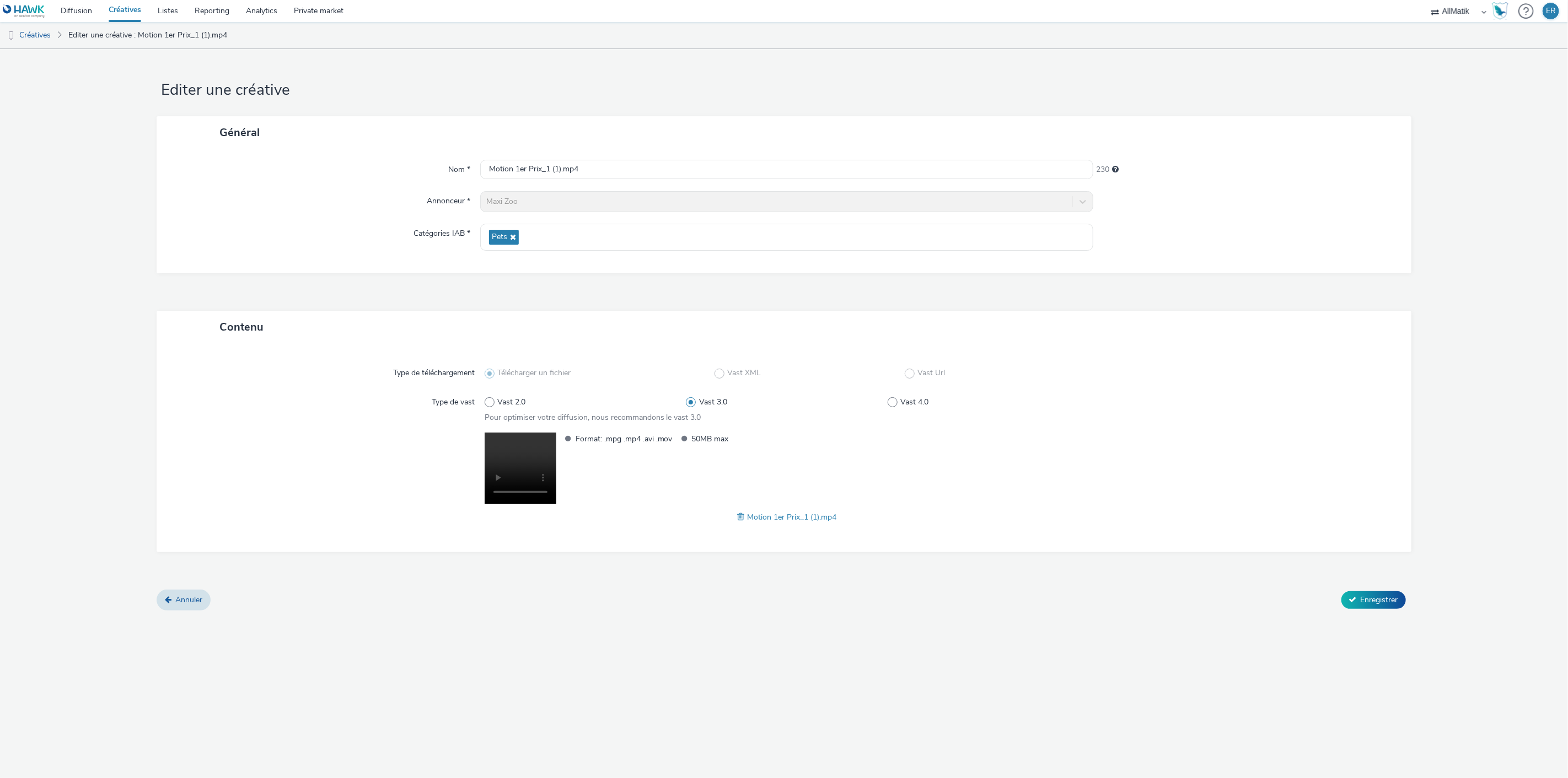
click at [737, 516] on span at bounding box center [742, 517] width 10 height 12
click at [533, 472] on span "Drag & Drop ou parcourir vos fichiers." at bounding box center [520, 482] width 59 height 34
click at [1362, 592] on button "Enregistrer" at bounding box center [1373, 600] width 64 height 18
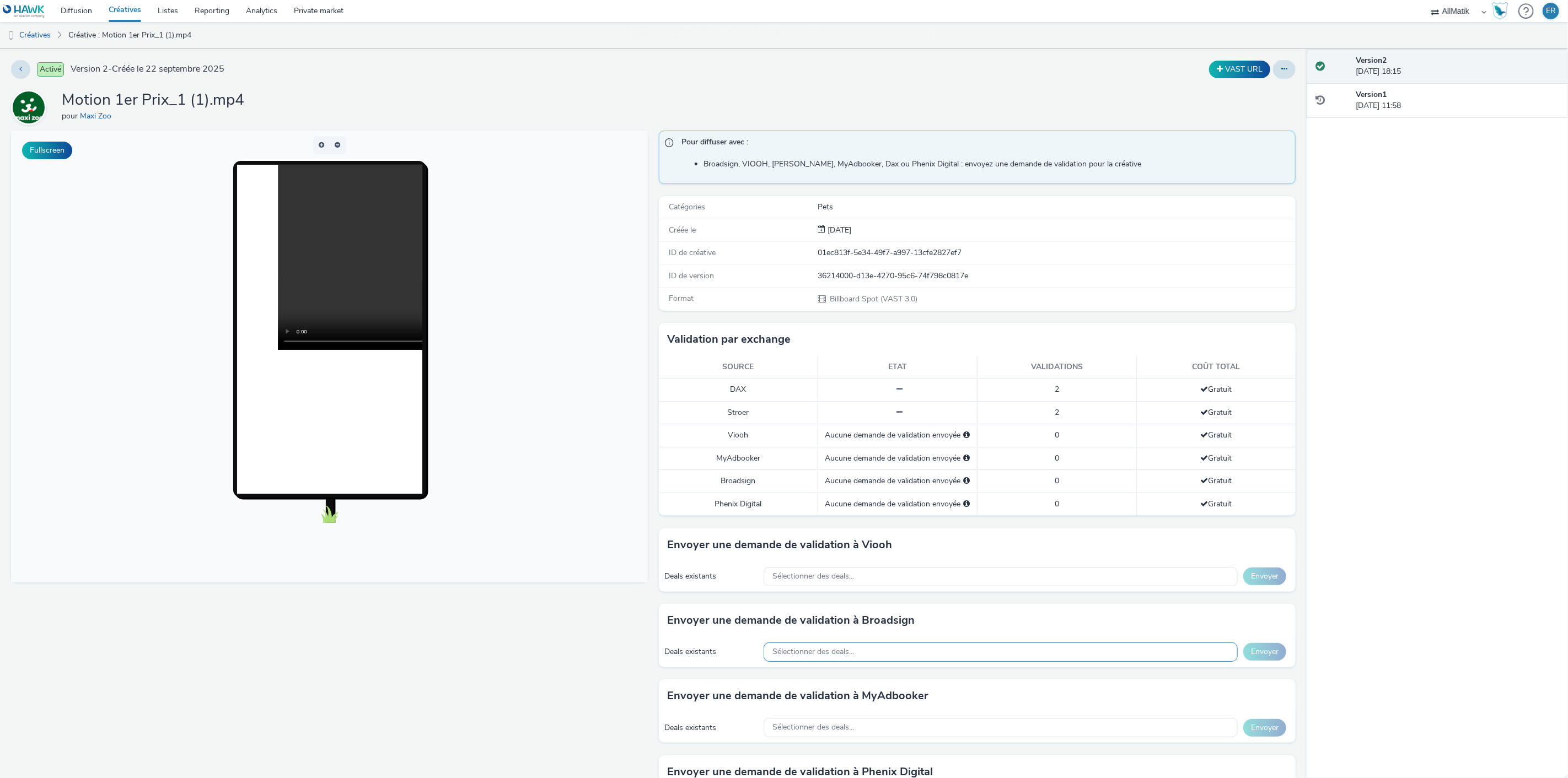
click at [1093, 650] on div "Sélectionner des deals..." at bounding box center [1000, 652] width 474 height 19
click at [1101, 632] on div "Envoyer une demande de validation à Broadsign" at bounding box center [977, 621] width 637 height 33
click at [80, 6] on link "Diffusion" at bounding box center [76, 11] width 48 height 22
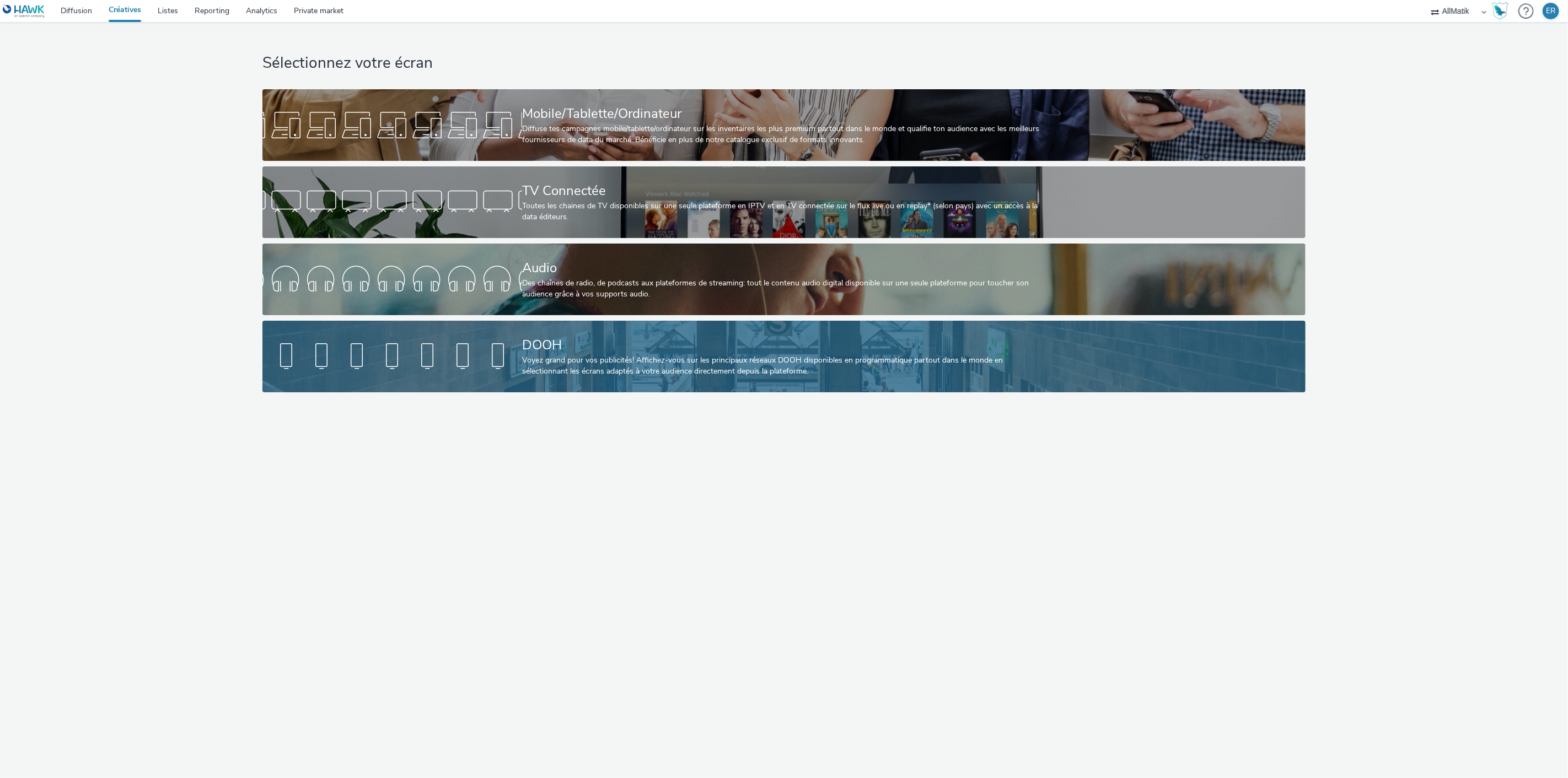
click at [580, 329] on div "DOOH Voyez grand pour vos publicités! Affichez-vous sur les principaux réseaux …" at bounding box center [782, 356] width 519 height 72
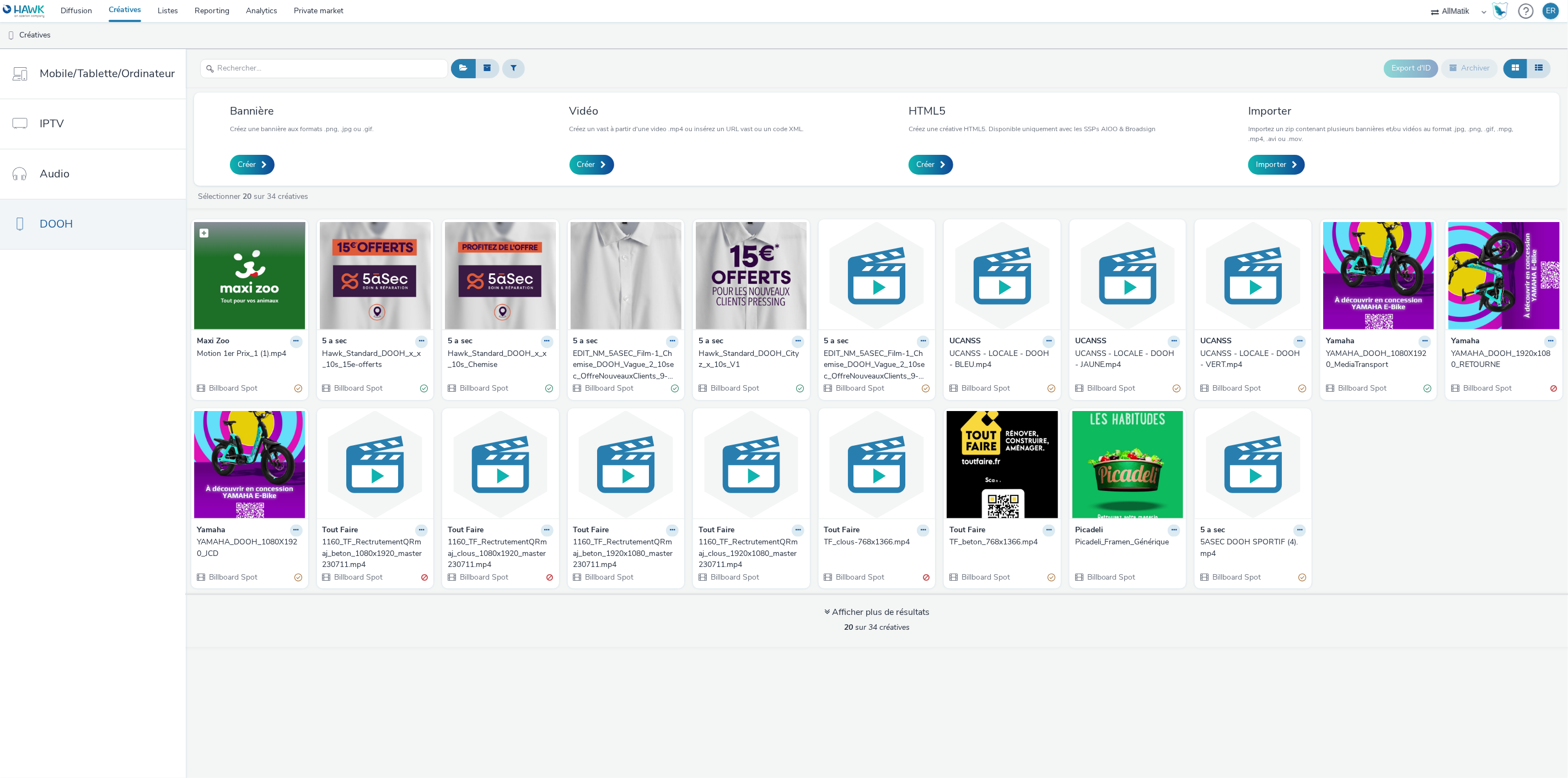
click at [248, 298] on img at bounding box center [249, 276] width 111 height 108
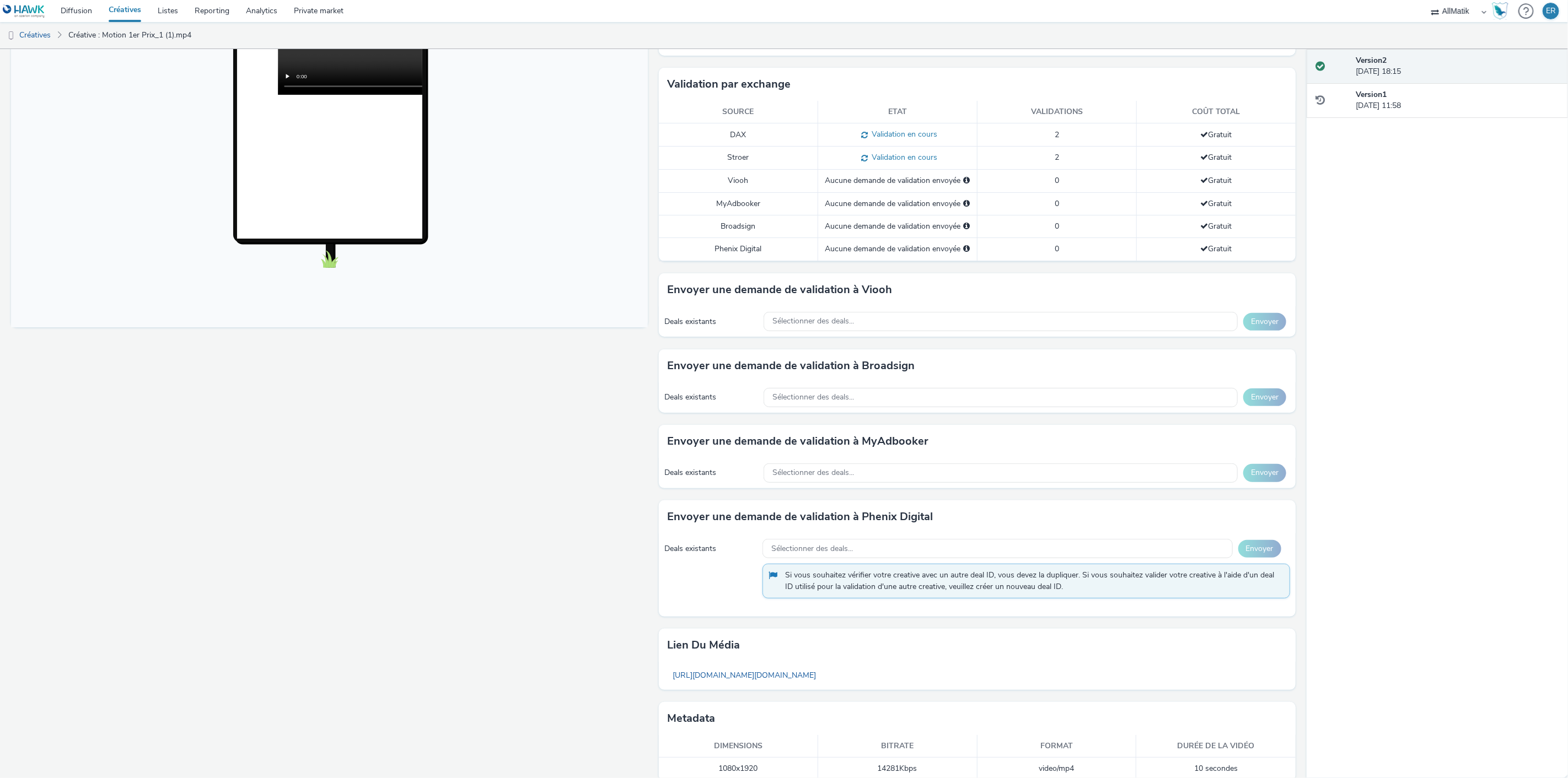
scroll to position [271, 0]
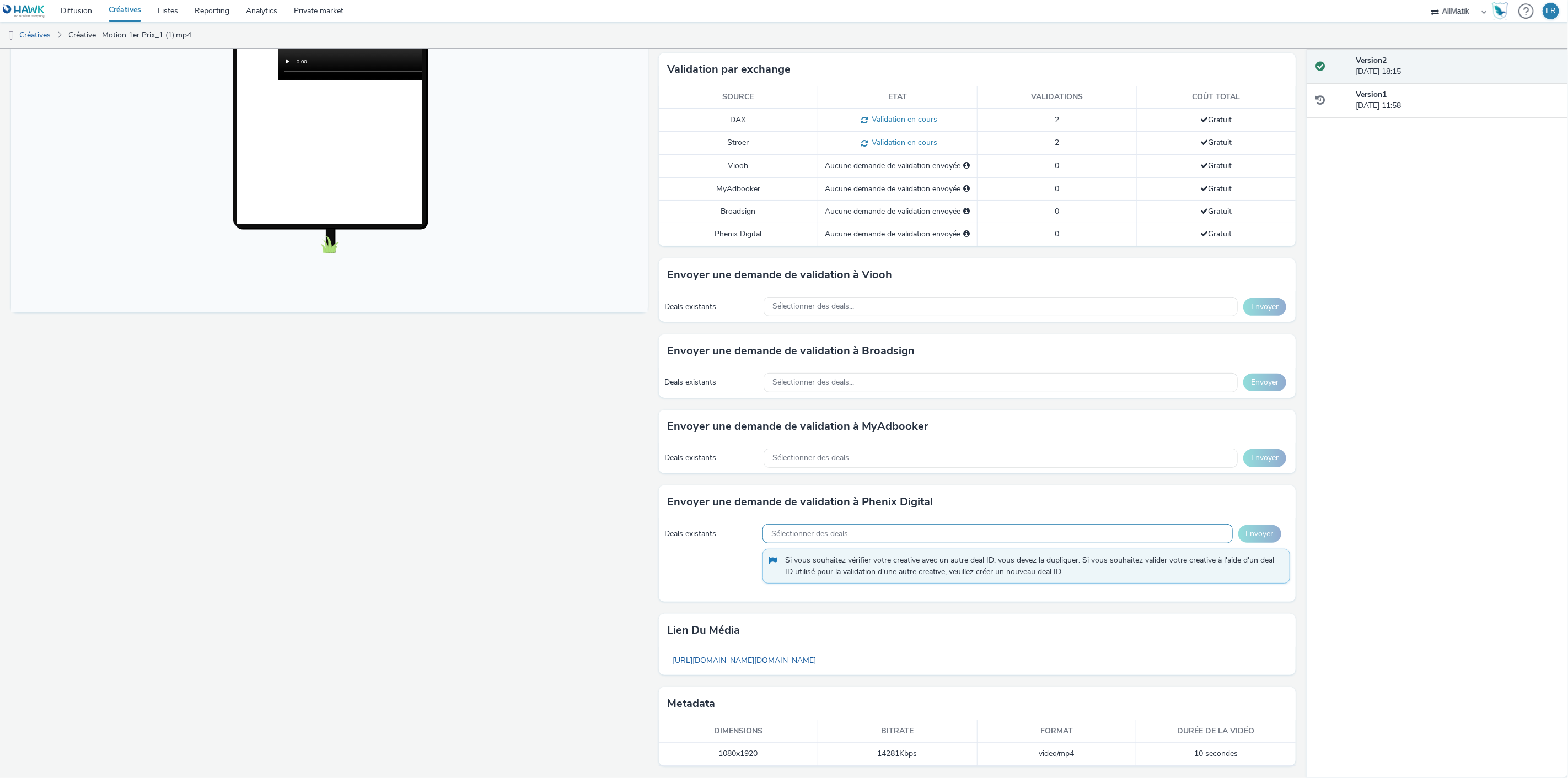
click at [855, 536] on div "Sélectionner des deals..." at bounding box center [997, 534] width 470 height 19
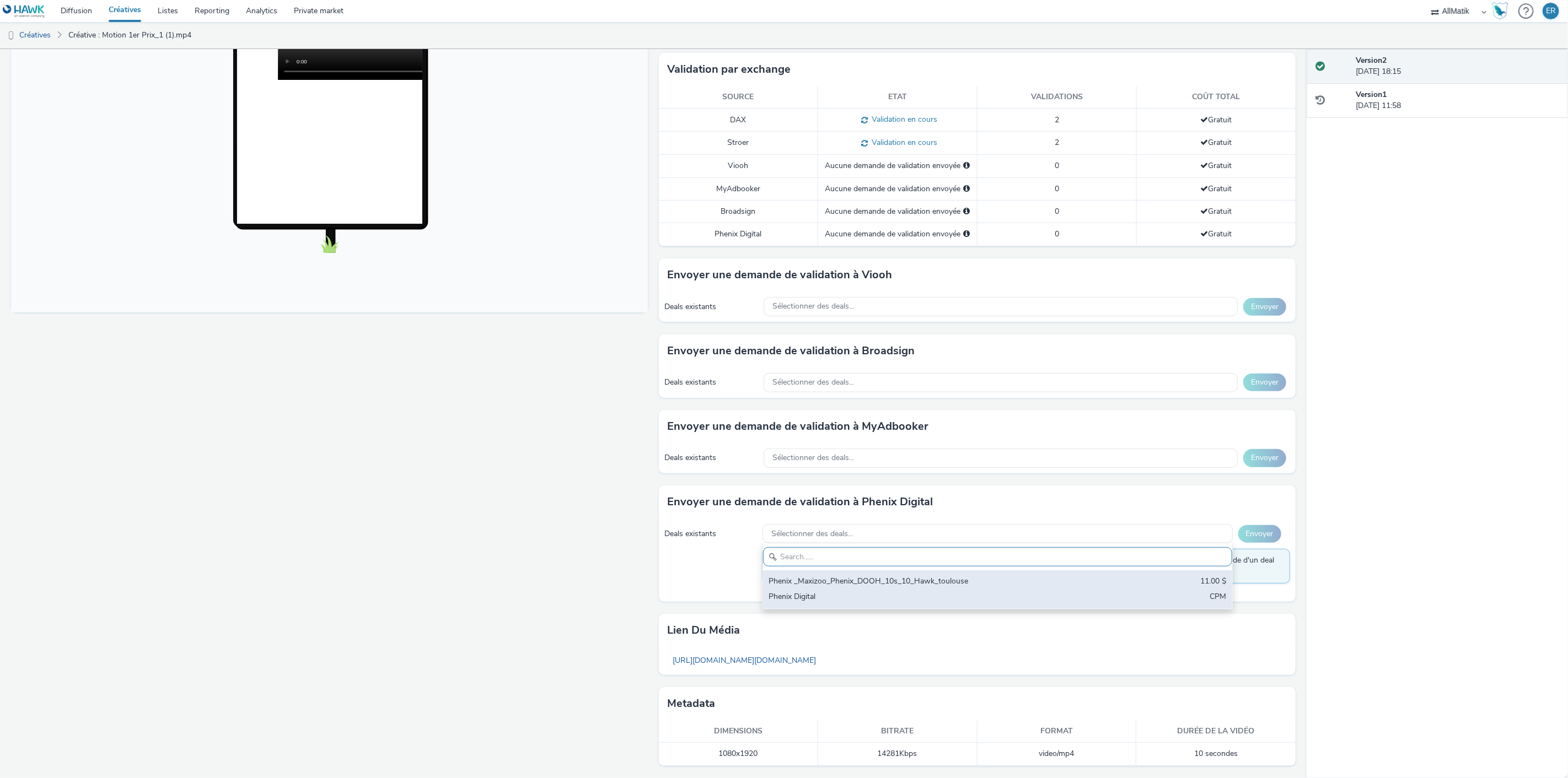
click at [848, 582] on div "Phenix _Maxizoo_Phenix_DOOH_10s_10_Hawk_toulouse" at bounding box center [919, 582] width 303 height 12
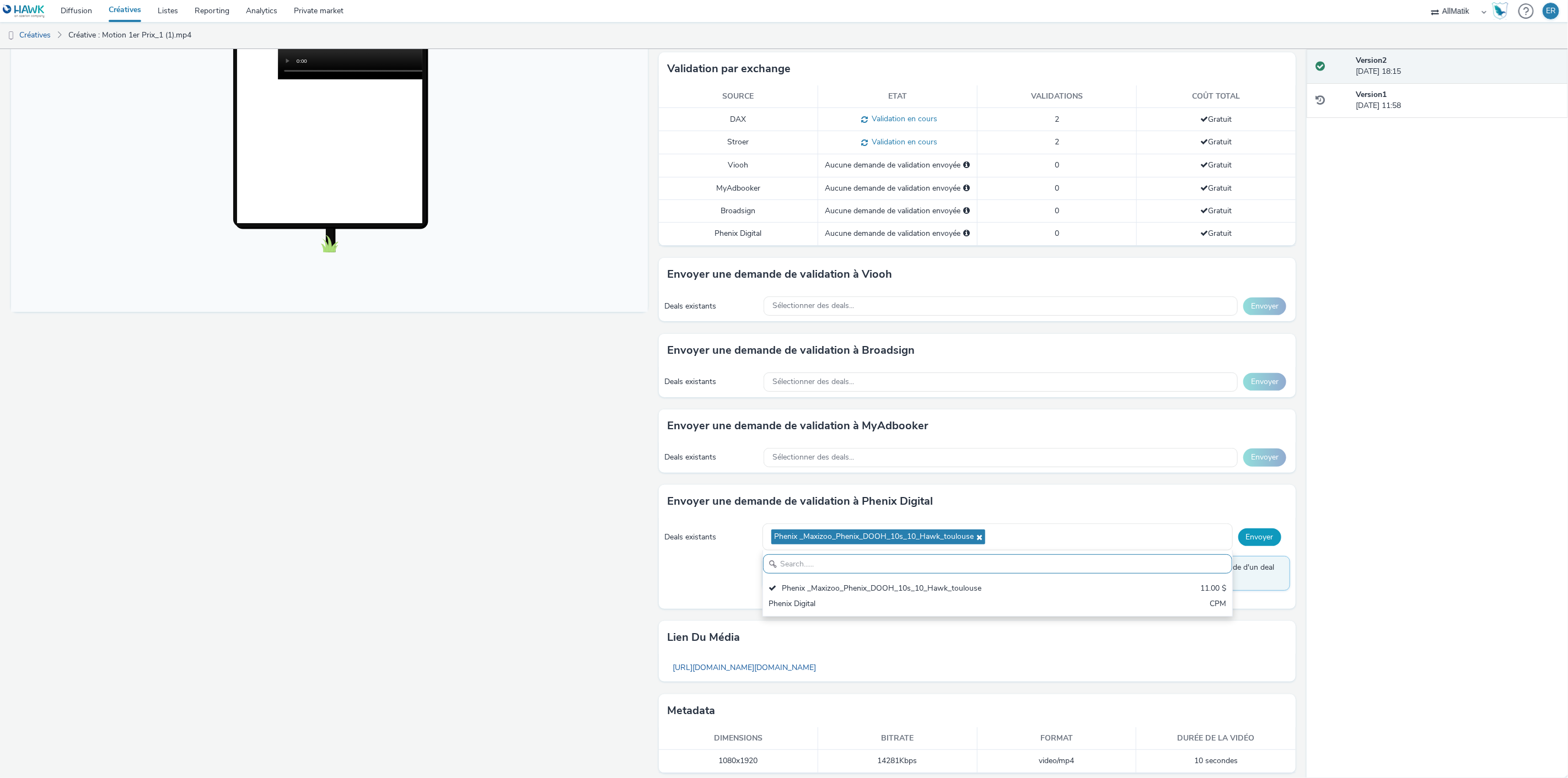
click at [1242, 541] on button "Envoyer" at bounding box center [1259, 537] width 43 height 18
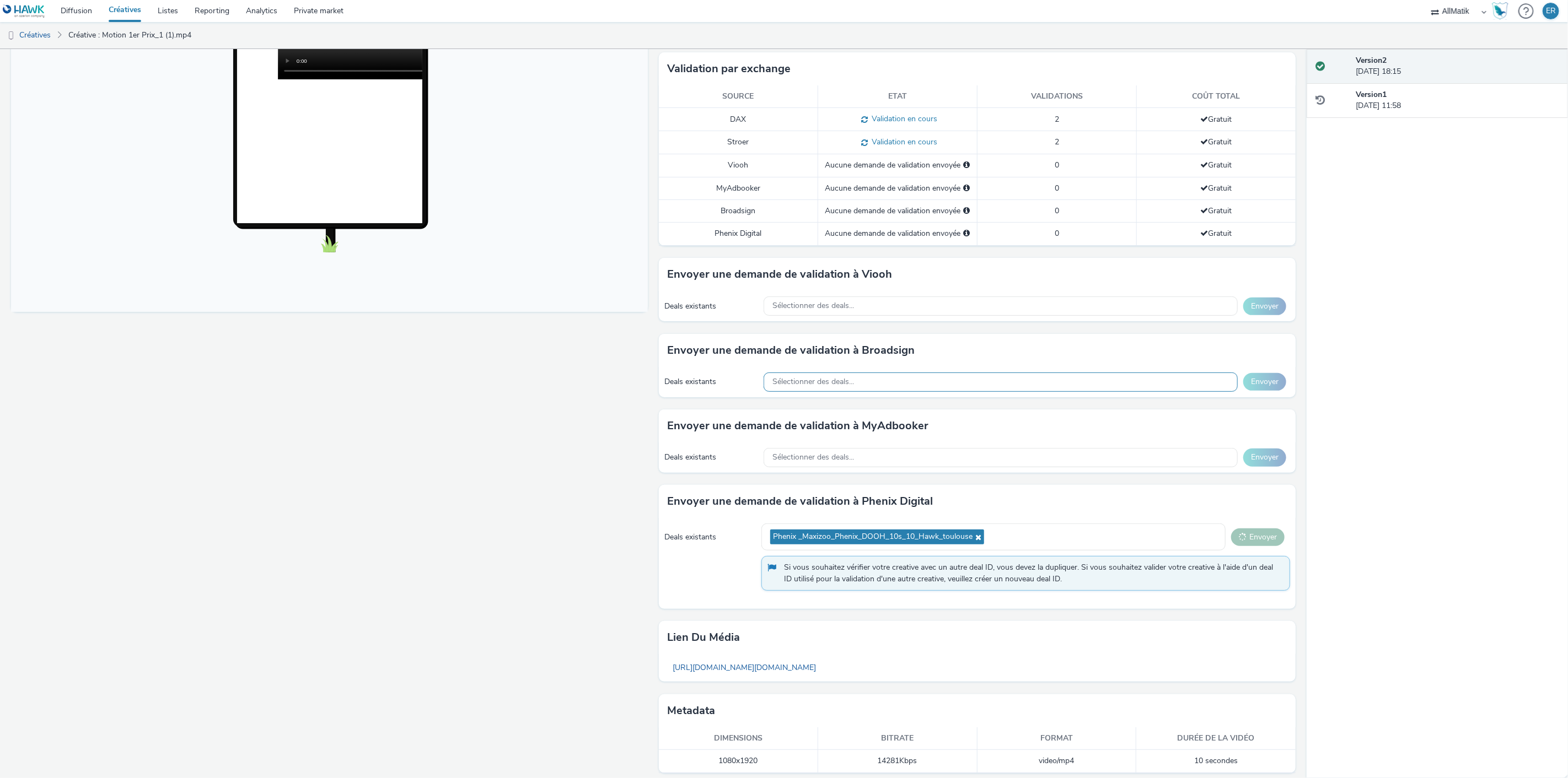
click at [829, 381] on span "Sélectionner des deals..." at bounding box center [813, 382] width 82 height 10
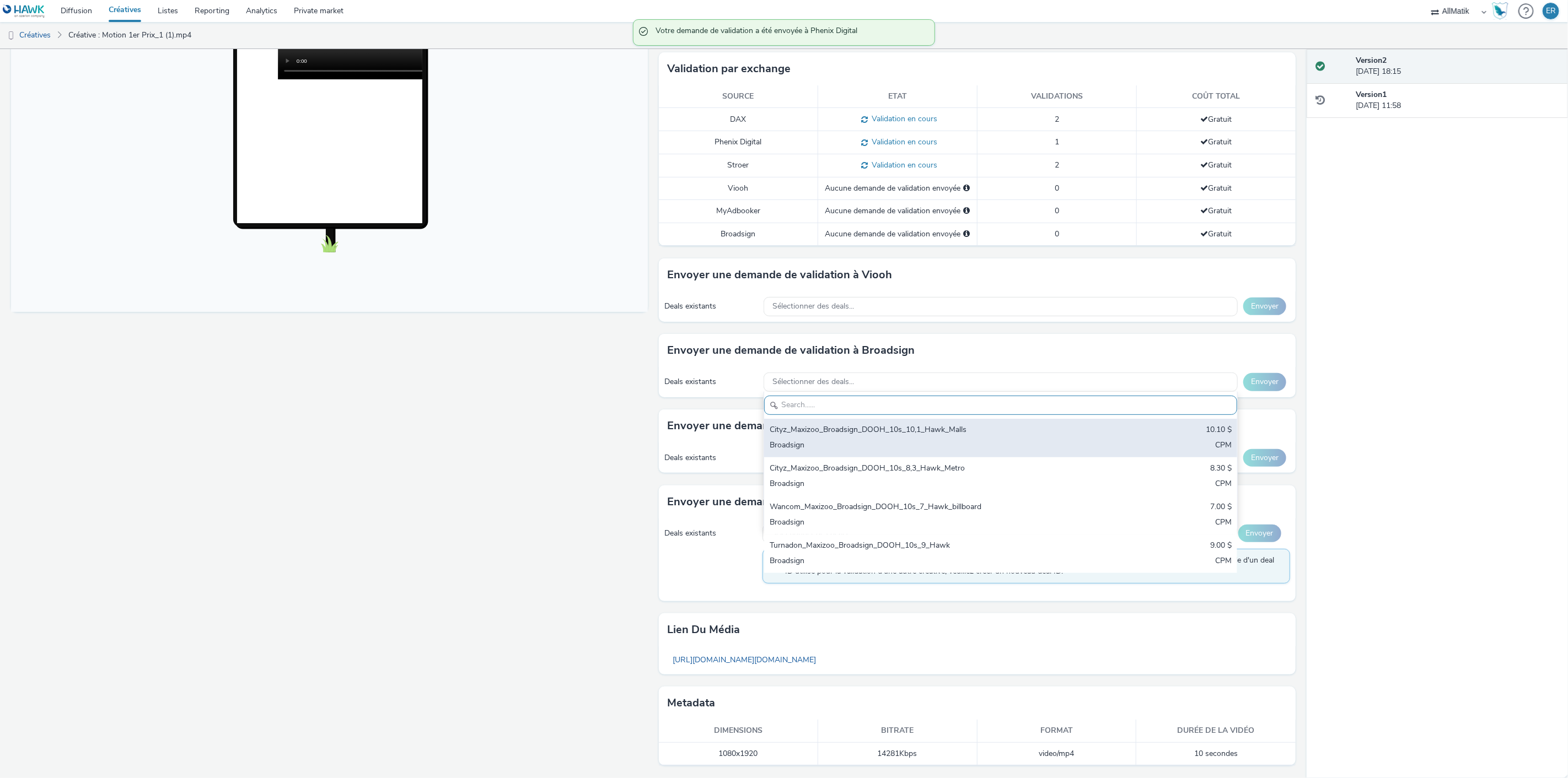
click at [834, 429] on div "Cityz_Maxizoo_Broadsign_DOOH_10s_10,1_Hawk_Malls" at bounding box center [922, 430] width 306 height 12
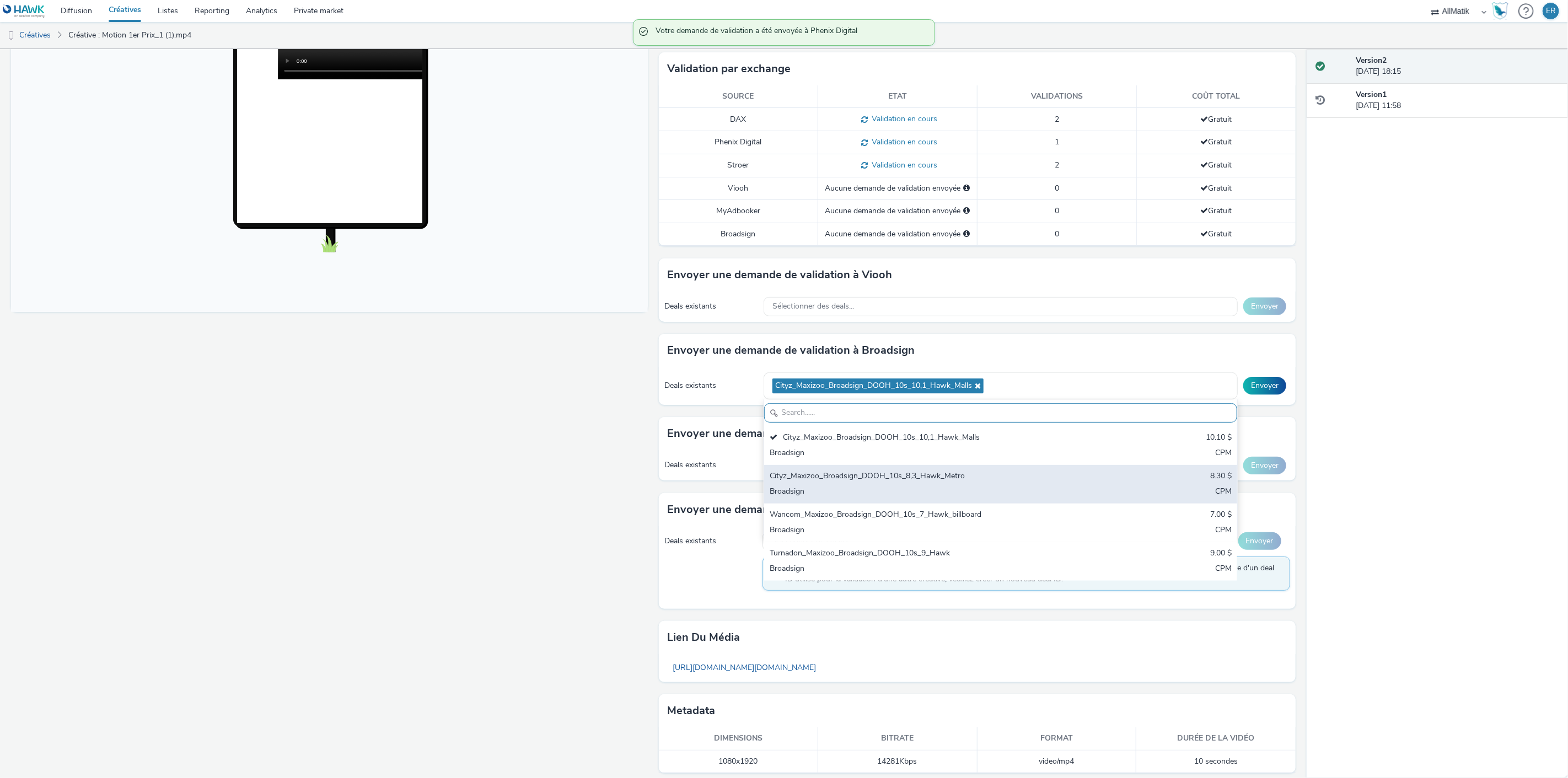
click at [825, 474] on div "Cityz_Maxizoo_Broadsign_DOOH_10s_8,3_Hawk_Metro" at bounding box center [922, 476] width 306 height 12
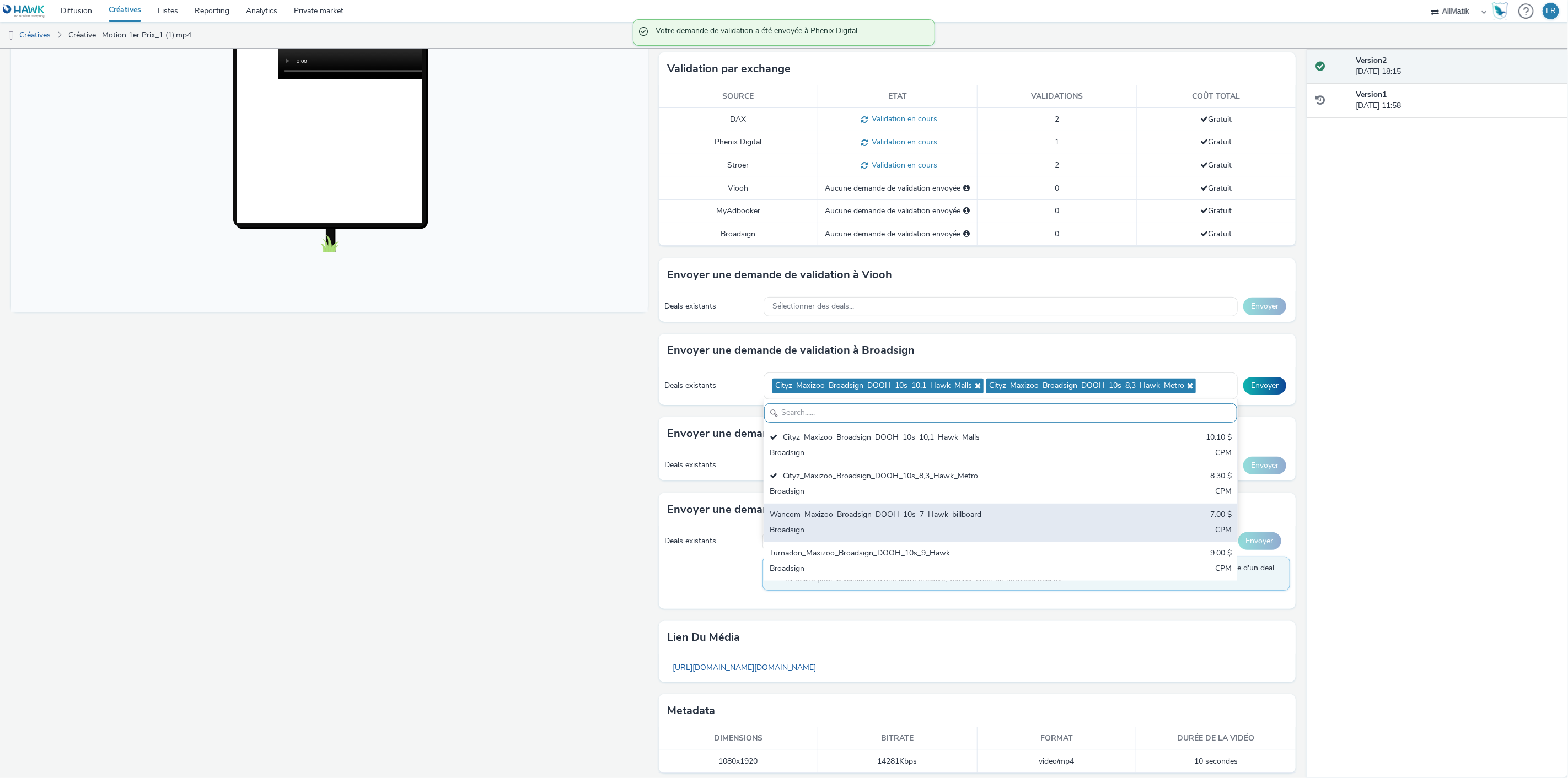
click at [840, 514] on div "Wancom_Maxizoo_Broadsign_DOOH_10s_7_Hawk_billboard" at bounding box center [922, 515] width 306 height 12
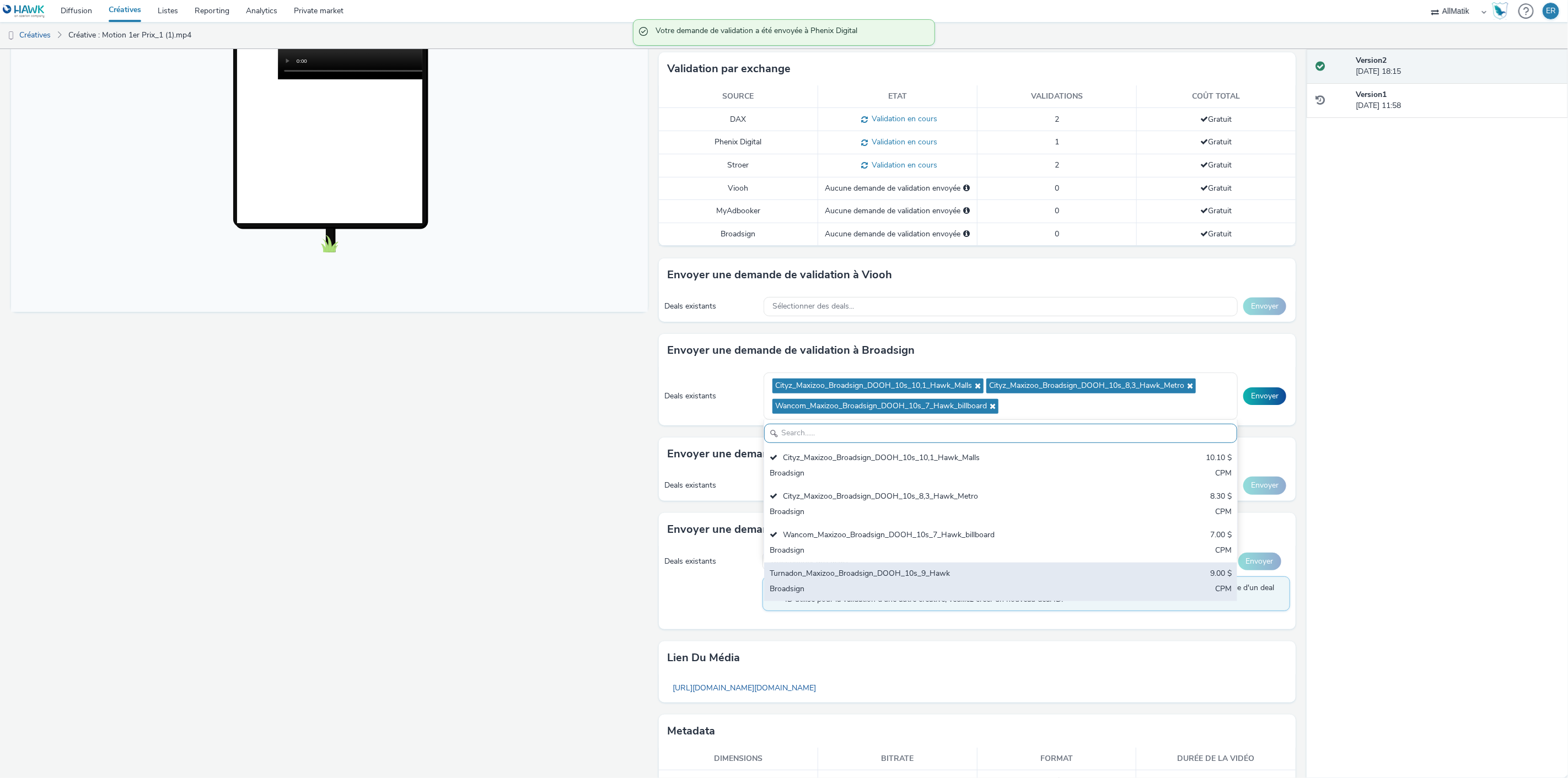
click at [842, 576] on div "Turnadon_Maxizoo_Broadsign_DOOH_10s_9_Hawk" at bounding box center [922, 574] width 306 height 12
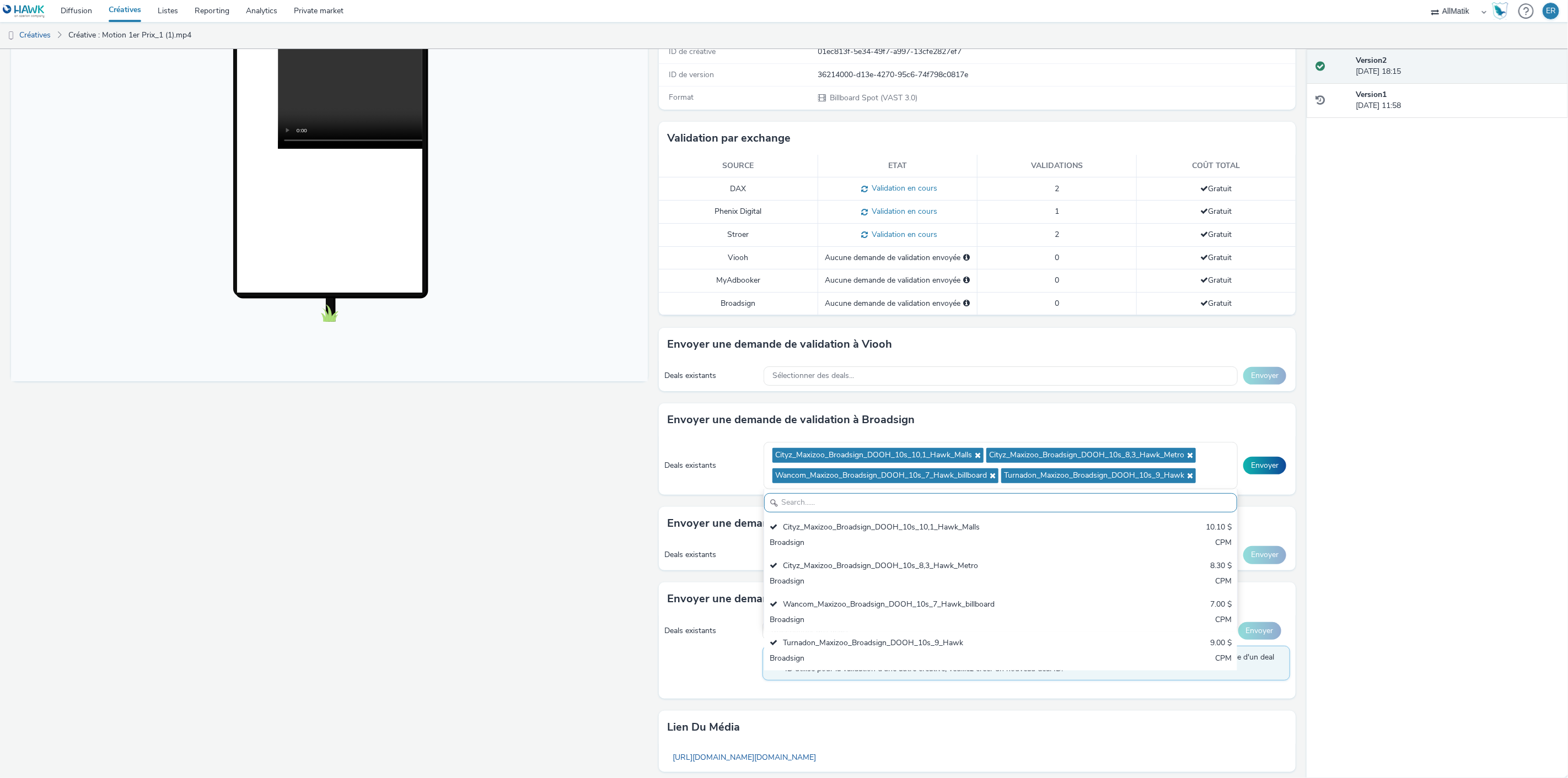
scroll to position [200, 0]
click at [1250, 472] on button "Envoyer" at bounding box center [1264, 467] width 43 height 18
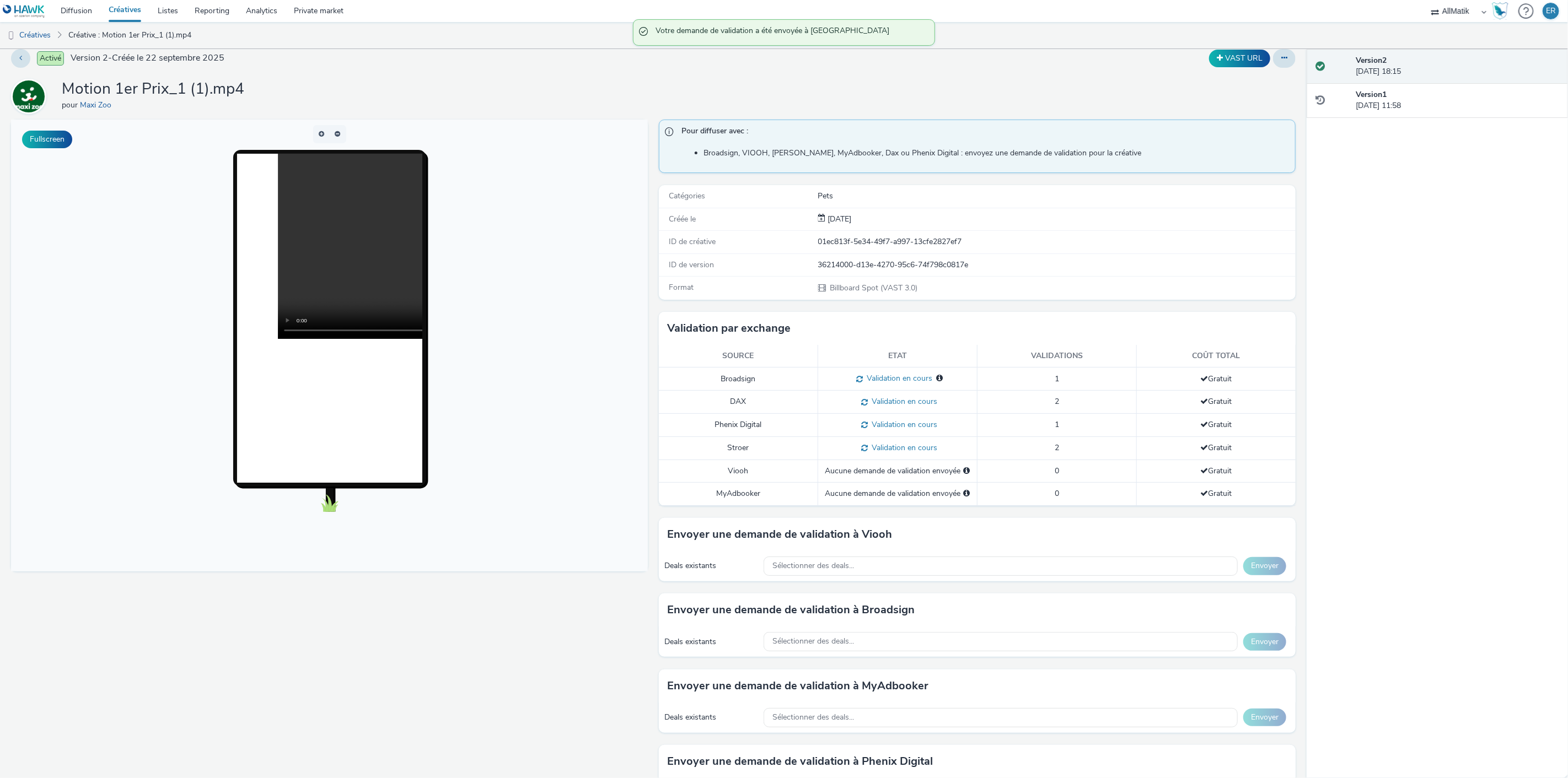
scroll to position [0, 0]
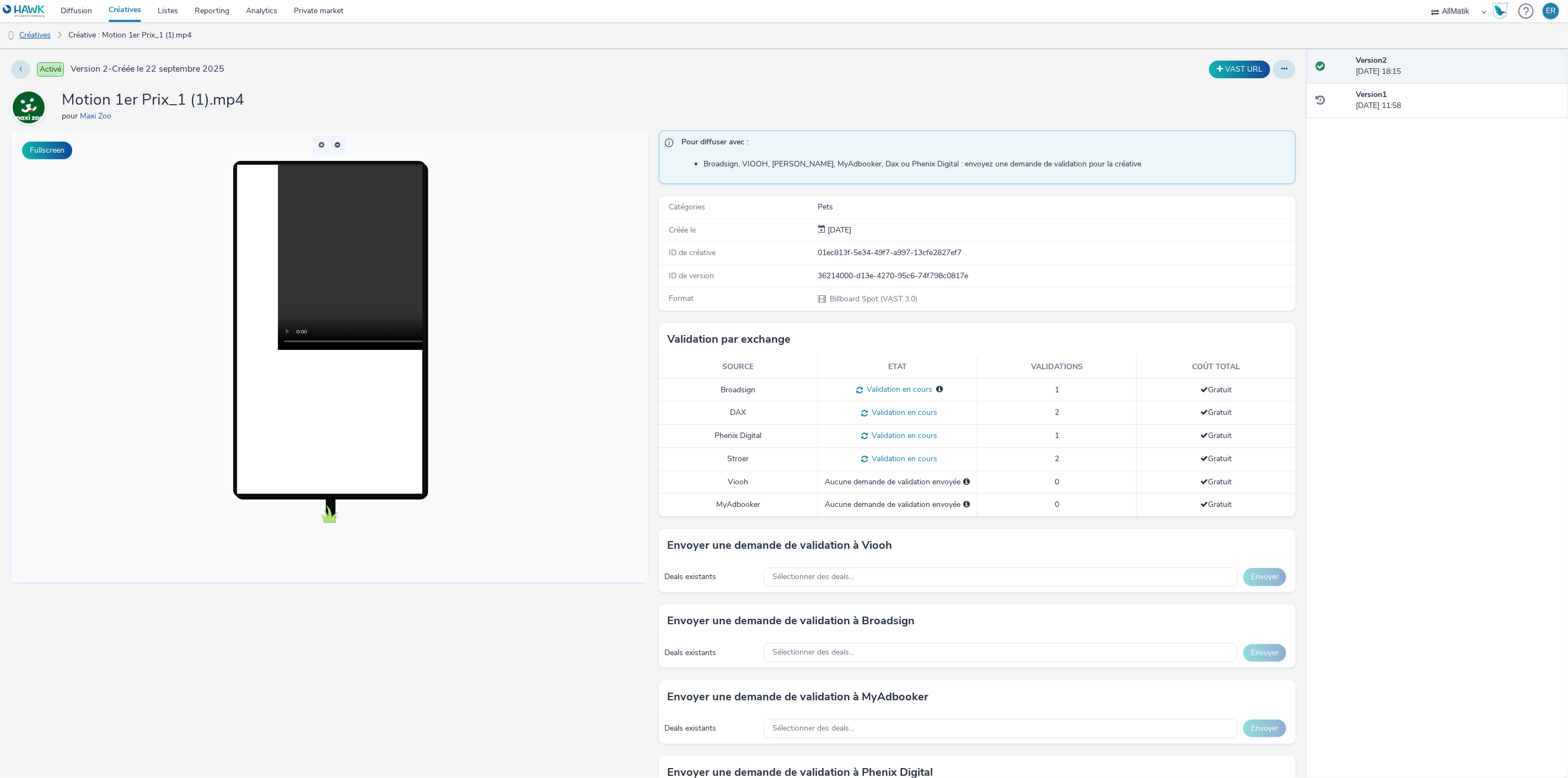
click at [53, 37] on link "Créatives" at bounding box center [28, 35] width 56 height 26
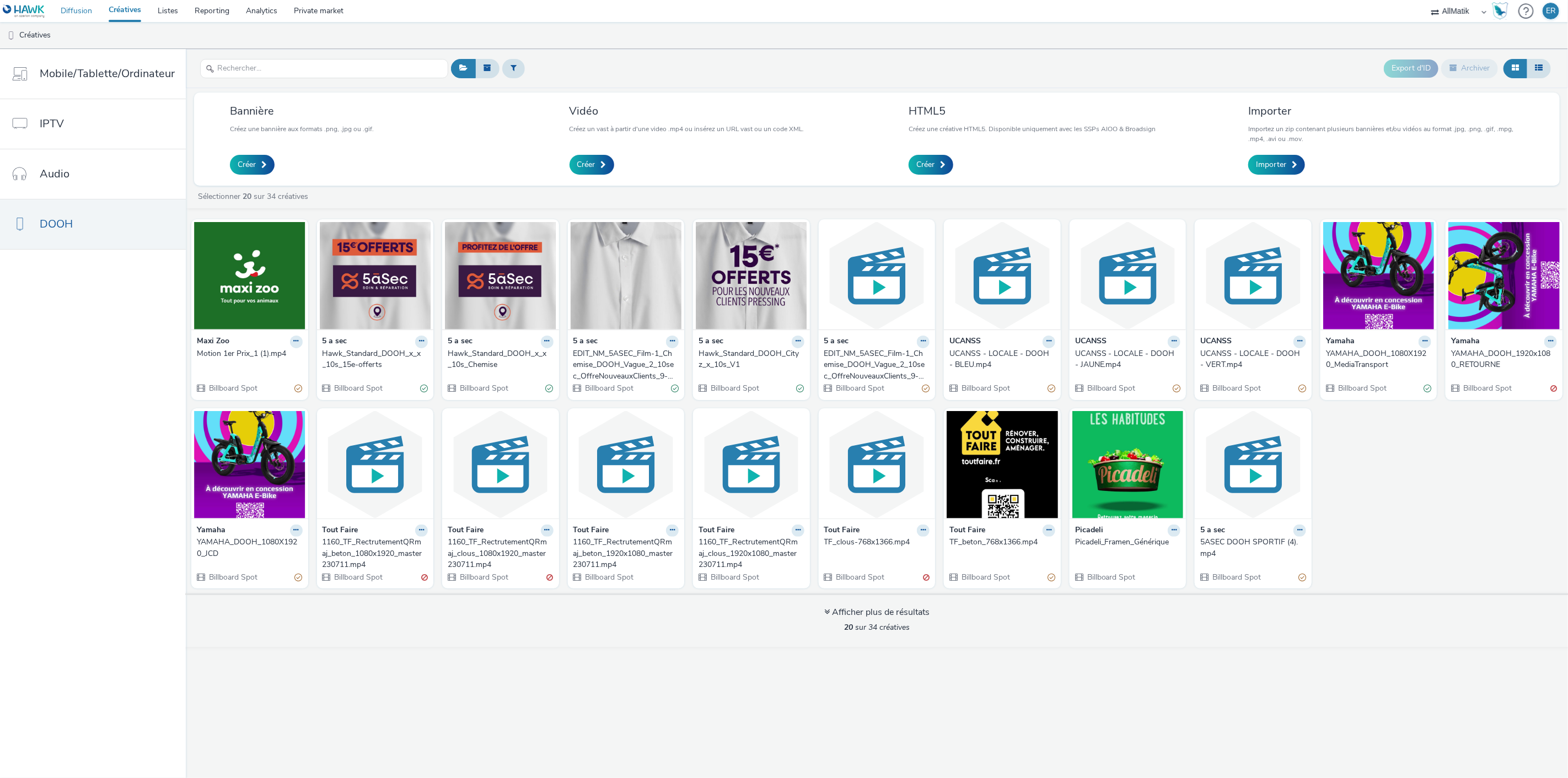
click at [83, 17] on link "Diffusion" at bounding box center [76, 11] width 48 height 22
